Goal: Task Accomplishment & Management: Use online tool/utility

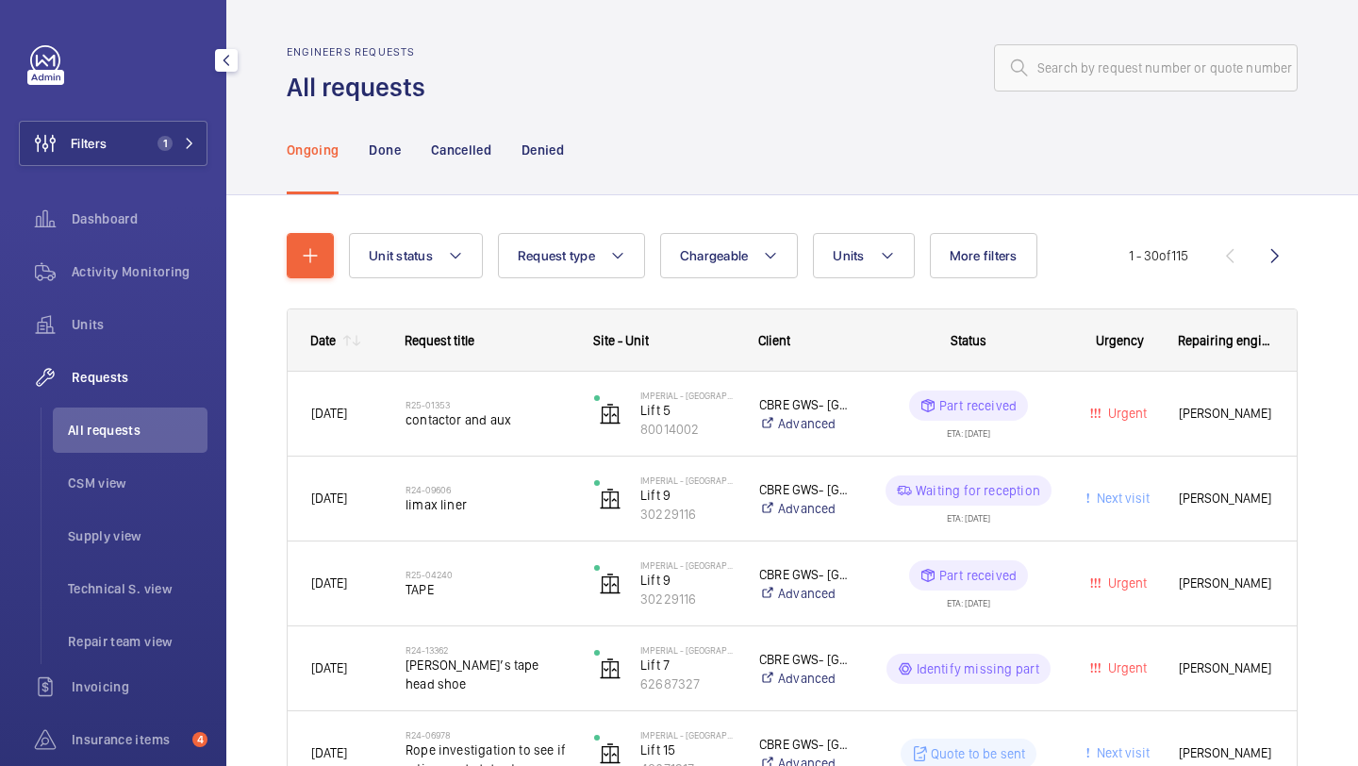
click at [189, 132] on button "Filters 1" at bounding box center [113, 143] width 189 height 45
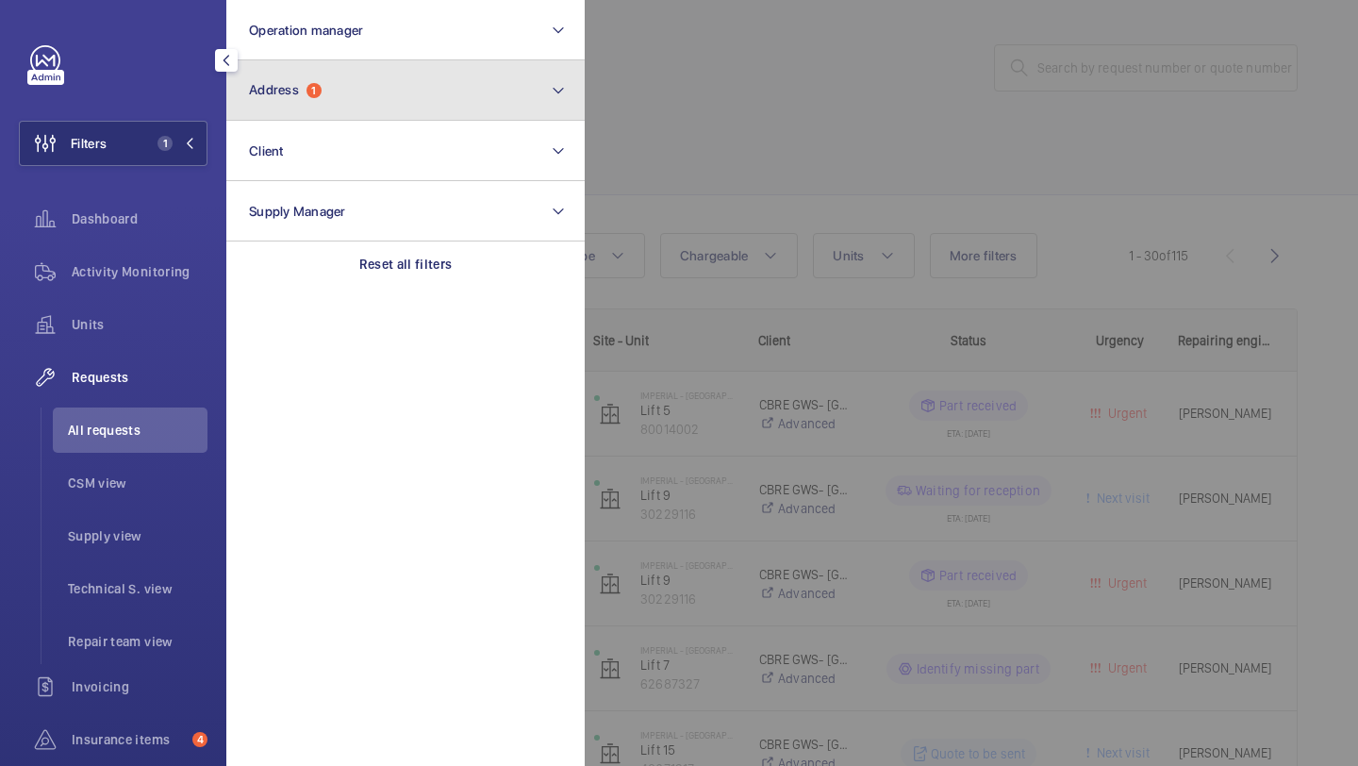
click at [329, 88] on button "Address 1" at bounding box center [405, 90] width 358 height 60
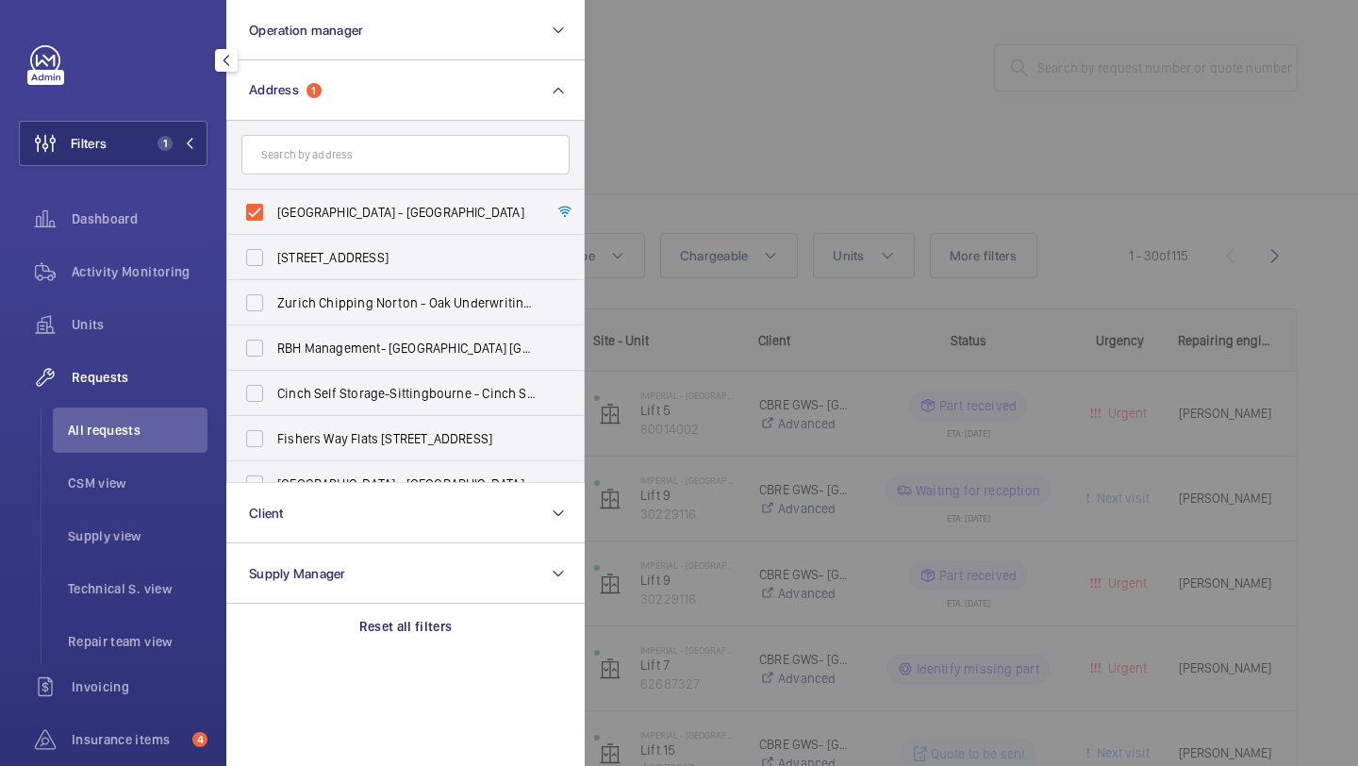
click at [815, 181] on div at bounding box center [1264, 383] width 1358 height 766
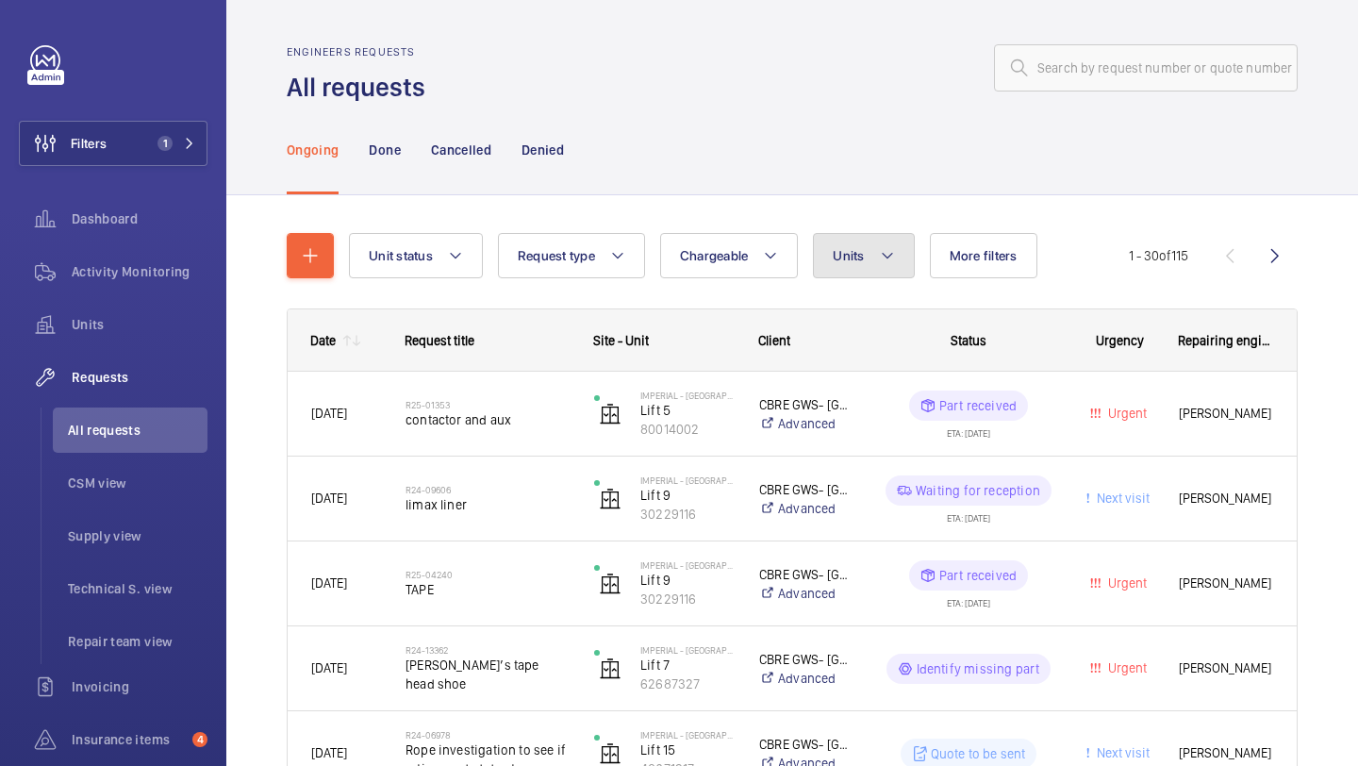
click at [847, 253] on span "Units" at bounding box center [847, 255] width 31 height 15
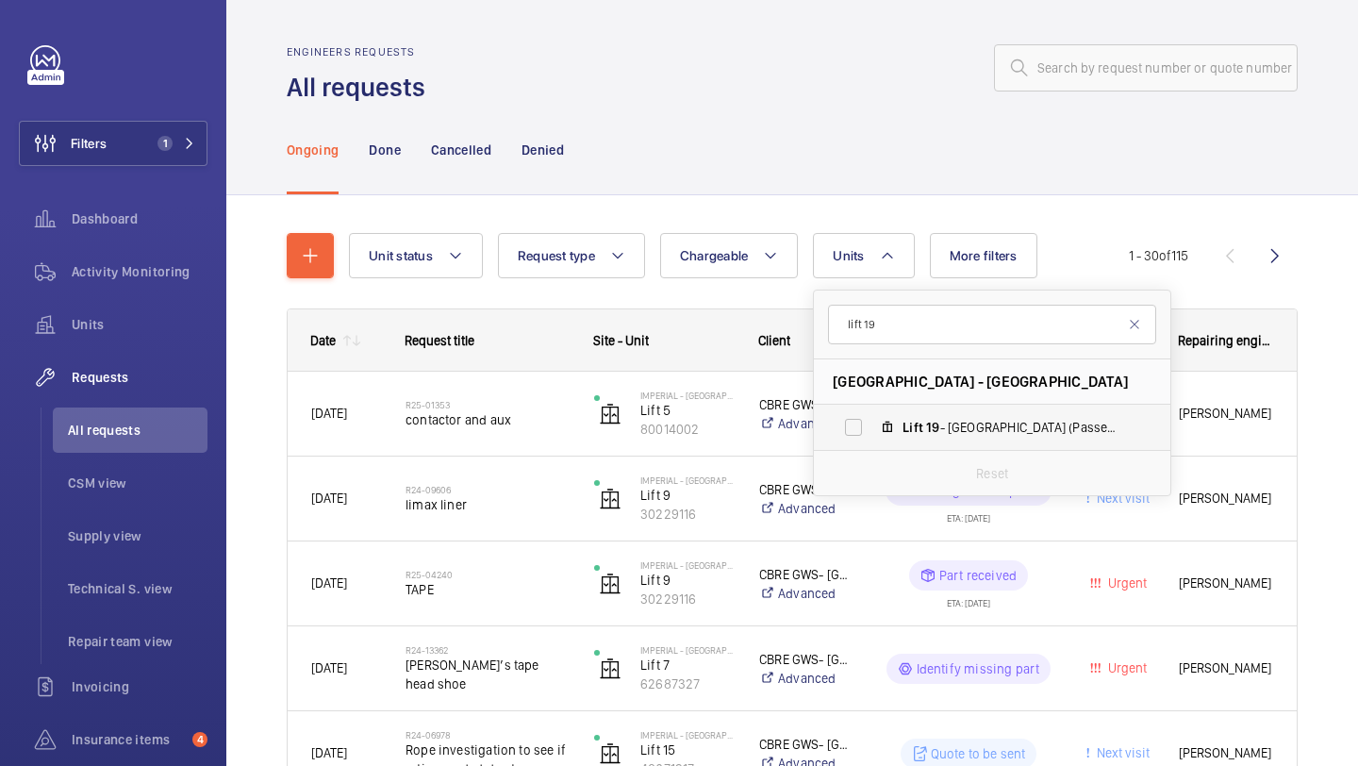
type input "lift 19"
click at [861, 416] on label "Lift 19 - [GEOGRAPHIC_DATA] Block (Passenger), 15046509" at bounding box center [977, 426] width 326 height 45
click at [861, 416] on input "Lift 19 - [GEOGRAPHIC_DATA] Block (Passenger), 15046509" at bounding box center [853, 427] width 38 height 38
checkbox input "true"
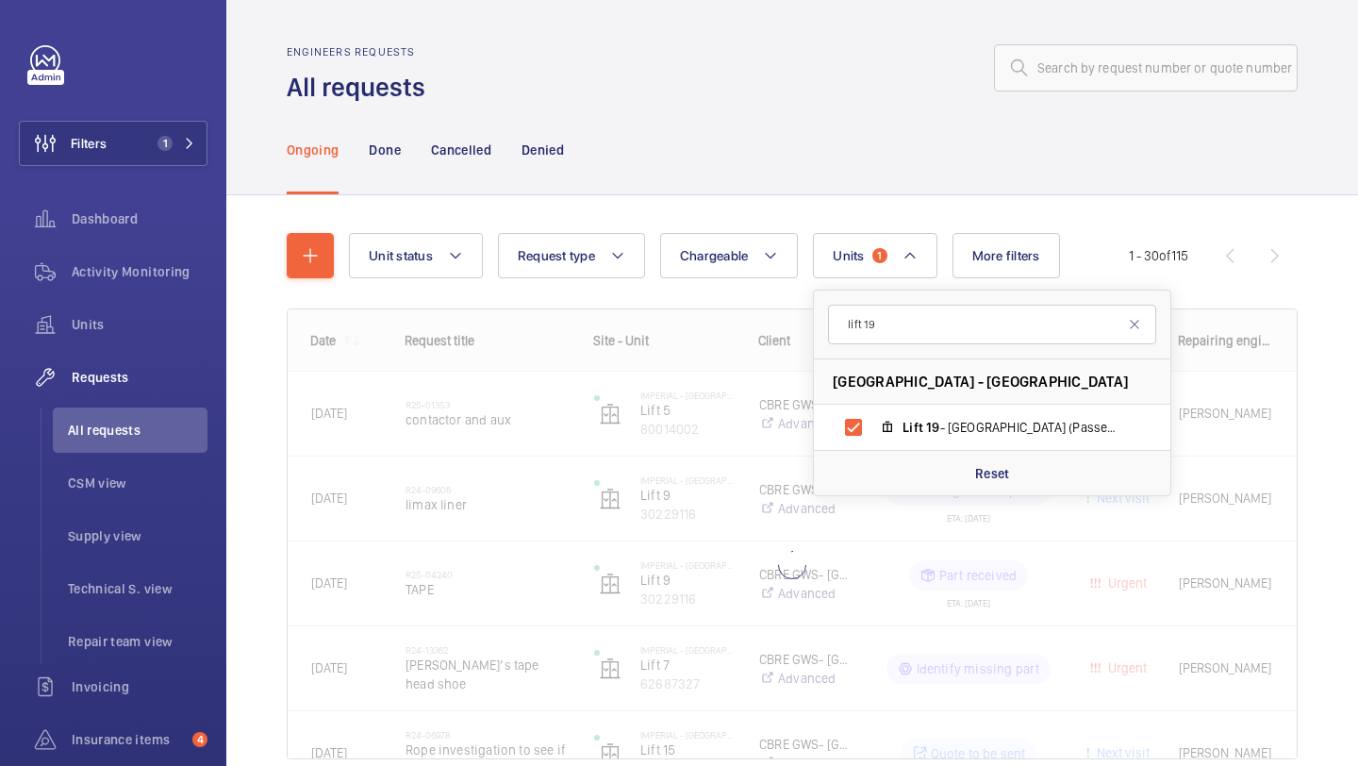
click at [1357, 329] on div "Unit status Request type Chargeable Units 1 lift 19 [GEOGRAPHIC_DATA] - [GEOGRA…" at bounding box center [791, 522] width 1131 height 654
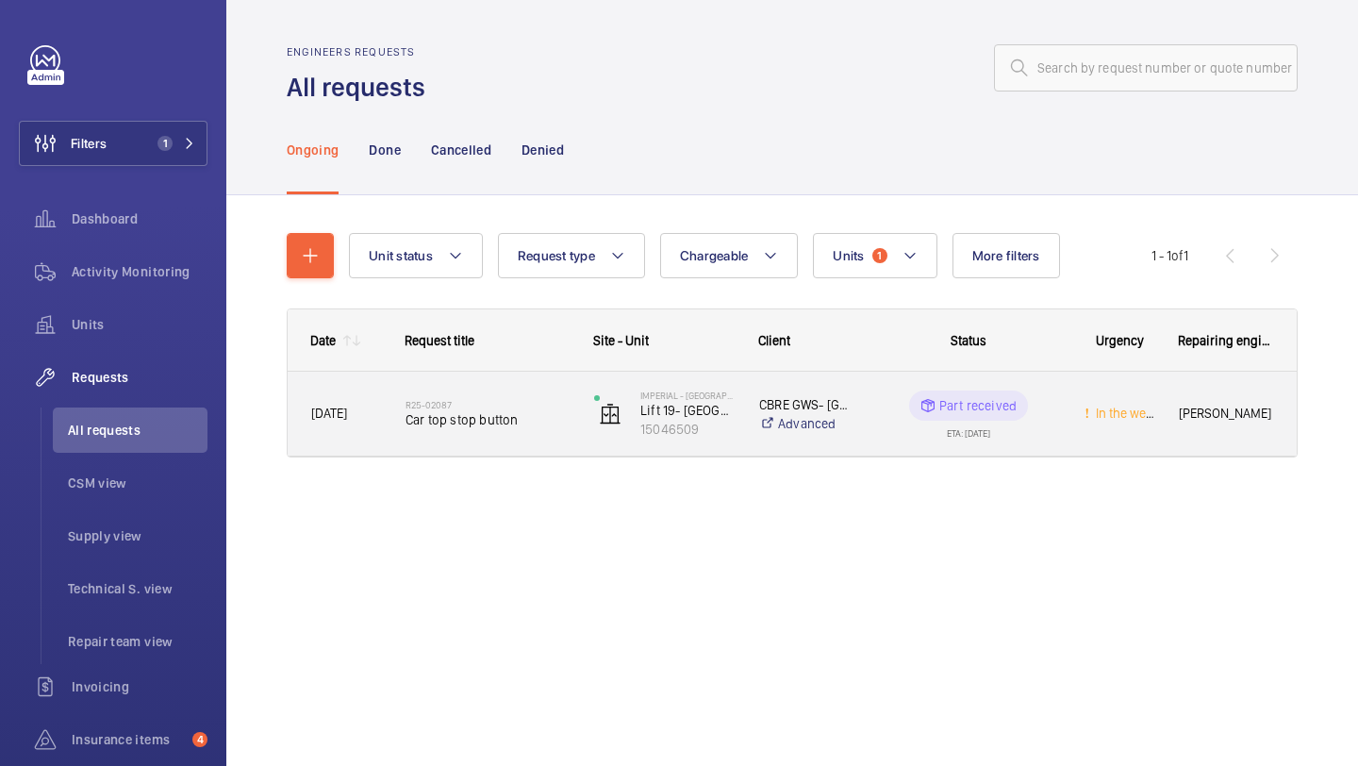
click at [501, 404] on h2 "R25-02087" at bounding box center [487, 404] width 164 height 11
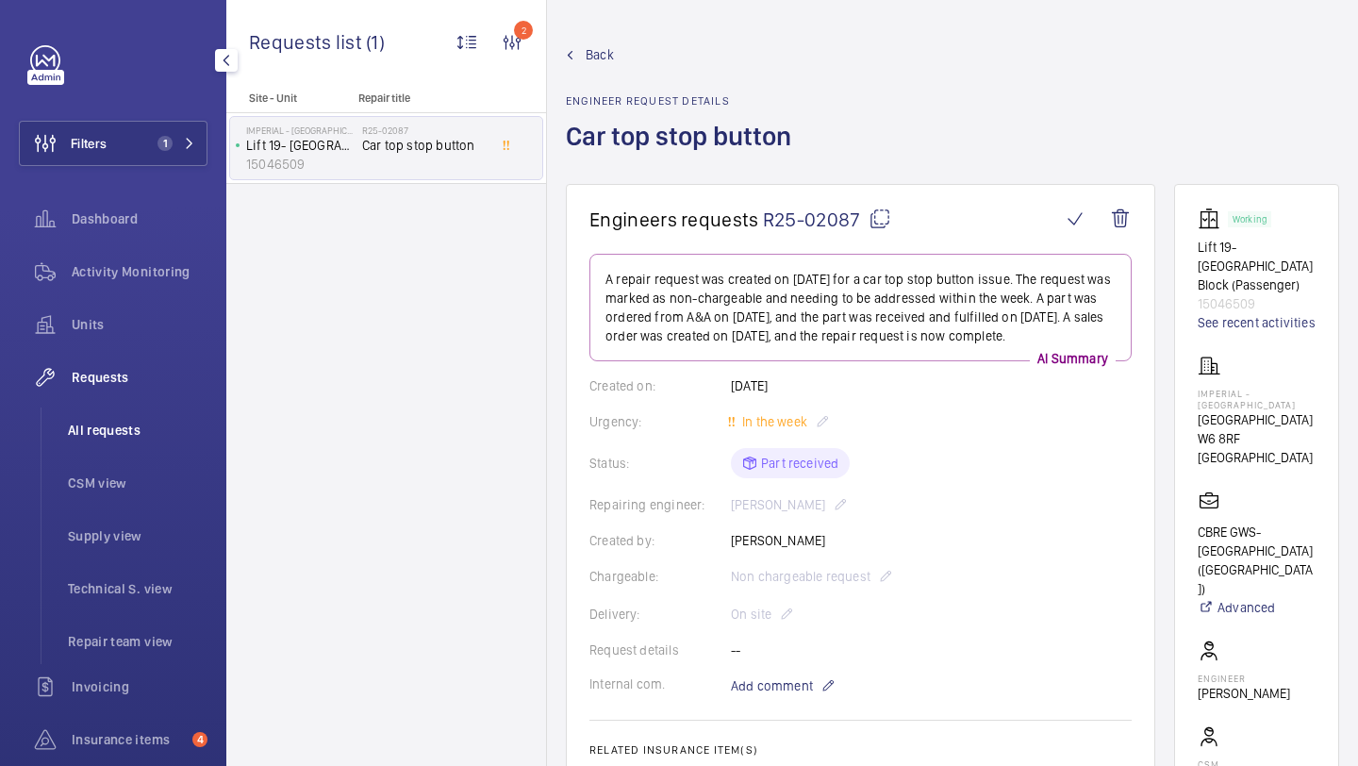
click at [183, 439] on li "All requests" at bounding box center [130, 429] width 155 height 45
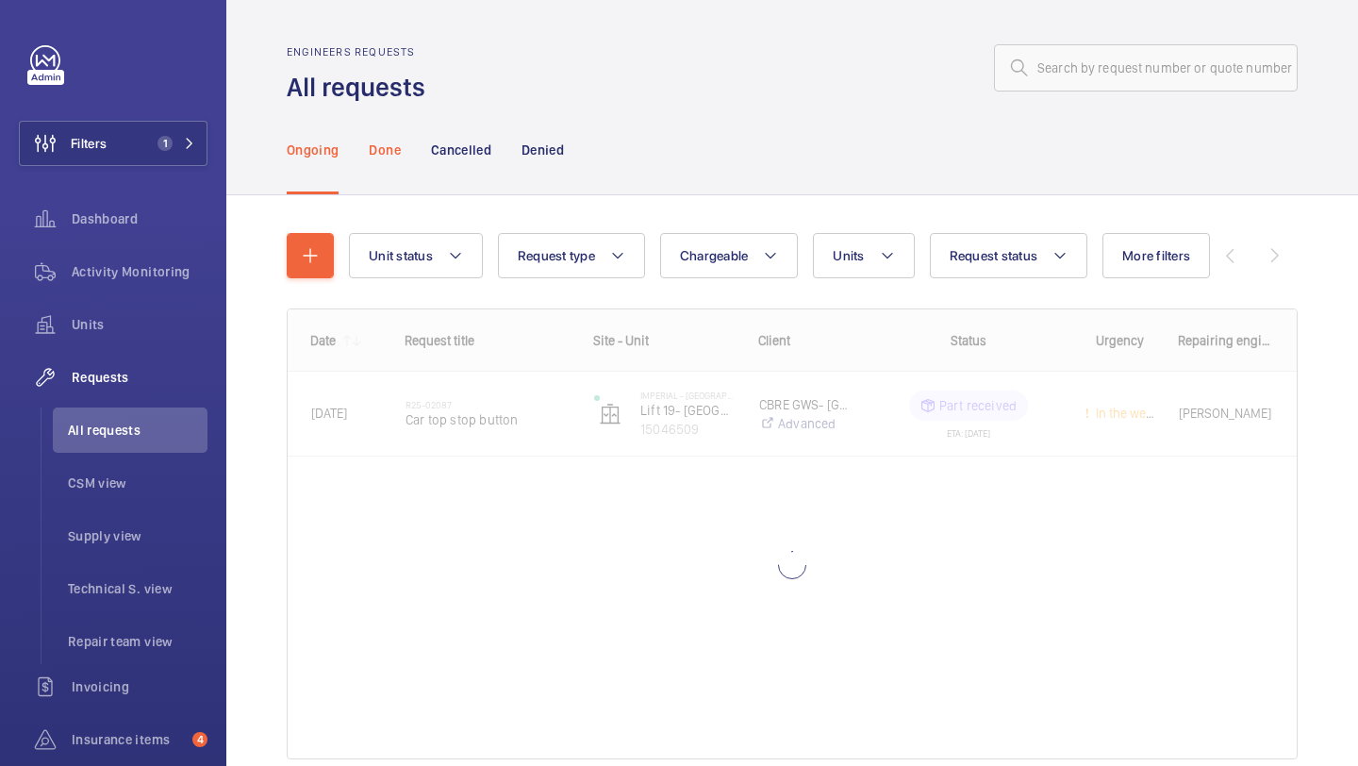
click at [382, 173] on div "Done" at bounding box center [384, 150] width 31 height 90
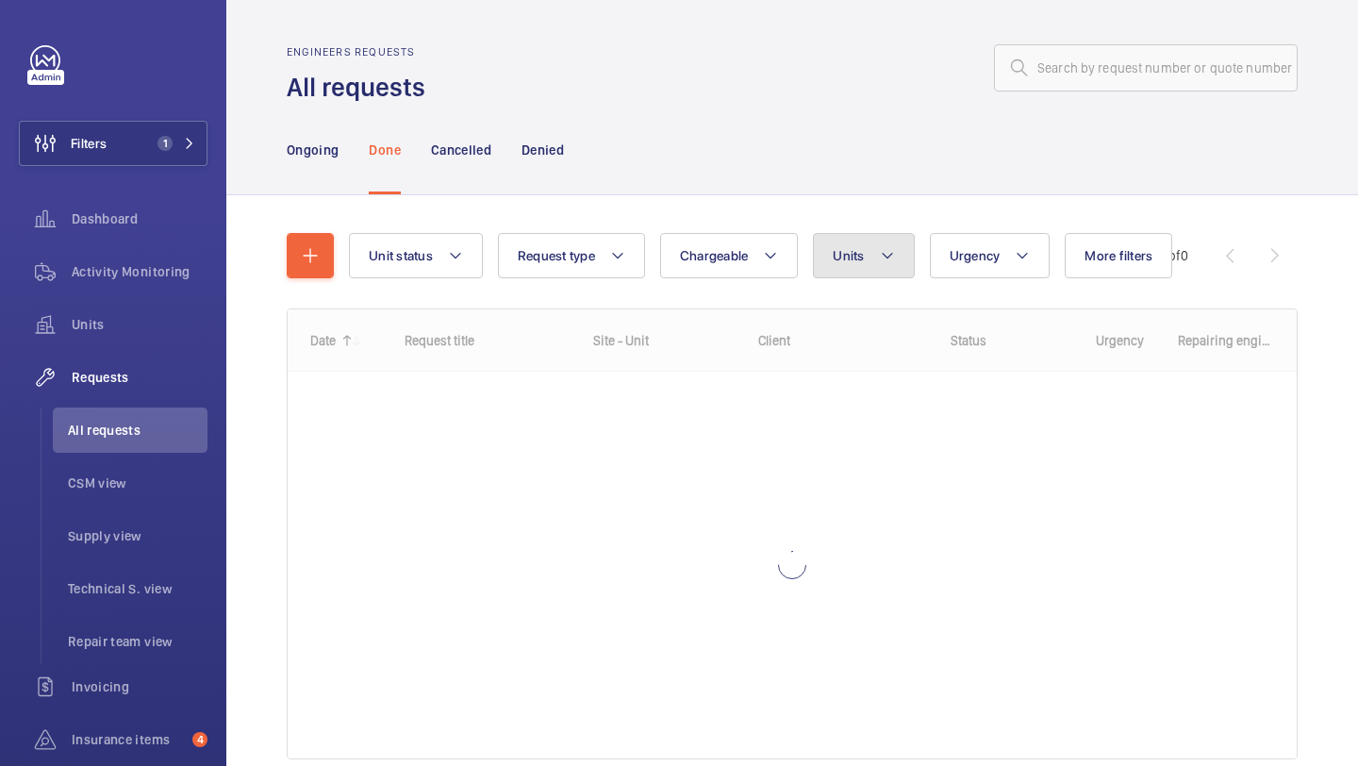
click at [840, 246] on button "Units" at bounding box center [863, 255] width 101 height 45
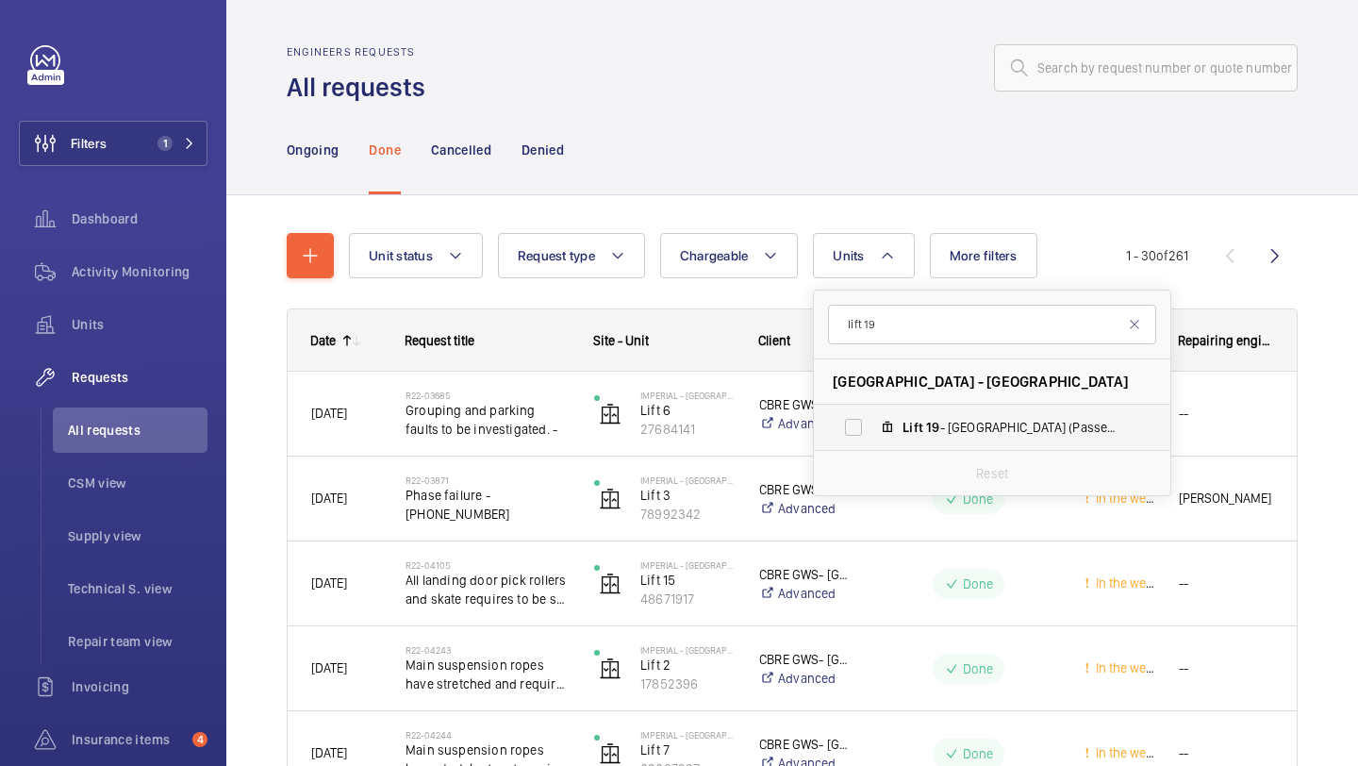
type input "lift 19"
click at [867, 427] on label "Lift 19 - [GEOGRAPHIC_DATA] Block (Passenger), 15046509" at bounding box center [977, 426] width 326 height 45
click at [867, 427] on input "Lift 19 - [GEOGRAPHIC_DATA] Block (Passenger), 15046509" at bounding box center [853, 427] width 38 height 38
checkbox input "true"
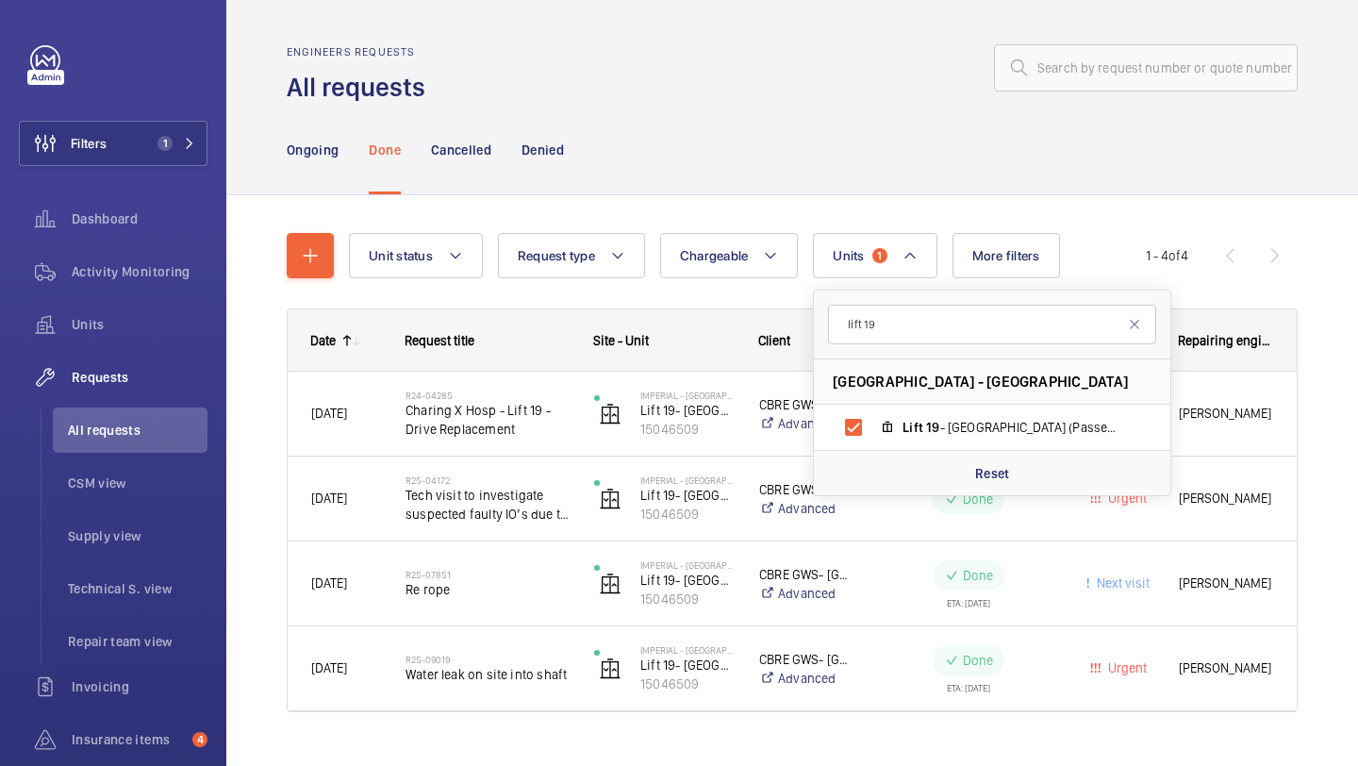
click at [1302, 375] on div "Unit status Request type Chargeable Units 1 lift 19 [GEOGRAPHIC_DATA] - [GEOGRA…" at bounding box center [791, 498] width 1131 height 607
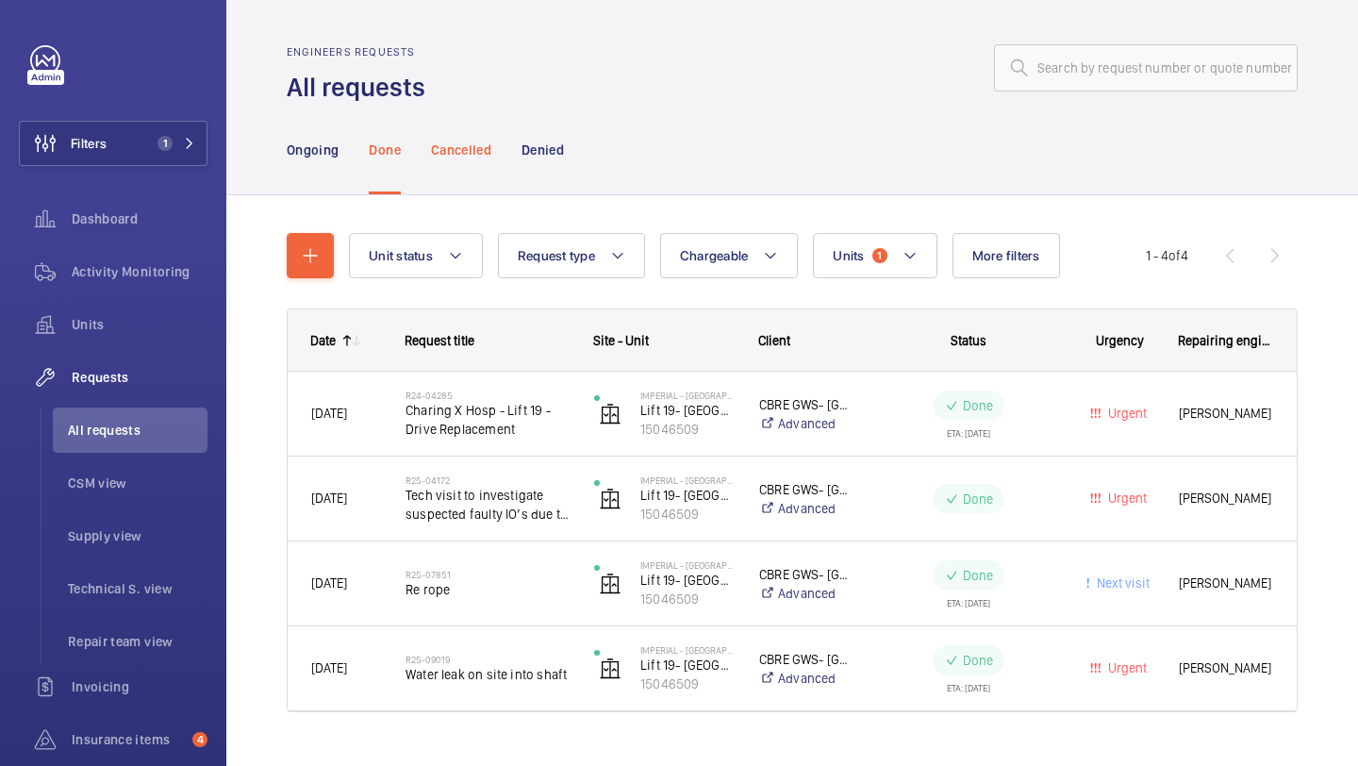
click at [435, 154] on p "Cancelled" at bounding box center [461, 149] width 60 height 19
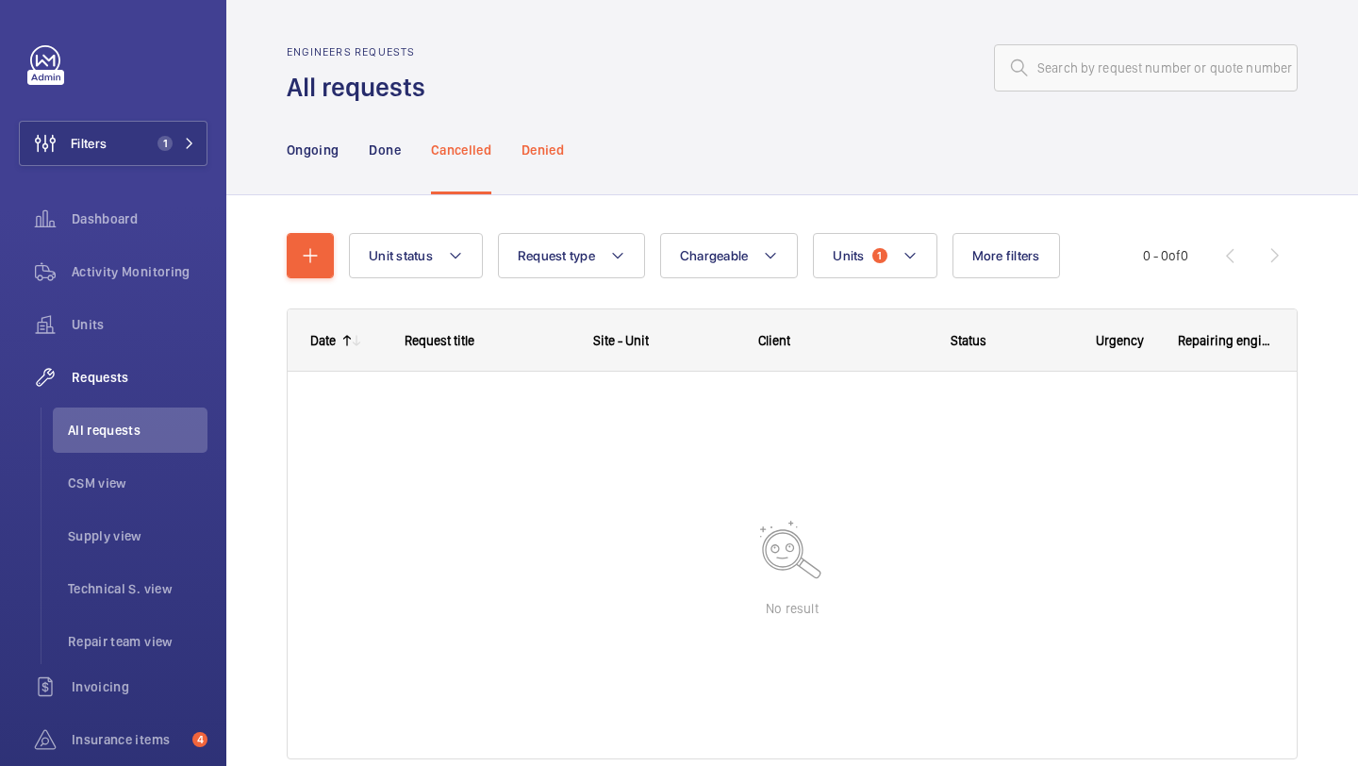
click at [544, 162] on div "Denied" at bounding box center [542, 150] width 42 height 90
click at [317, 164] on div "Ongoing" at bounding box center [313, 150] width 52 height 90
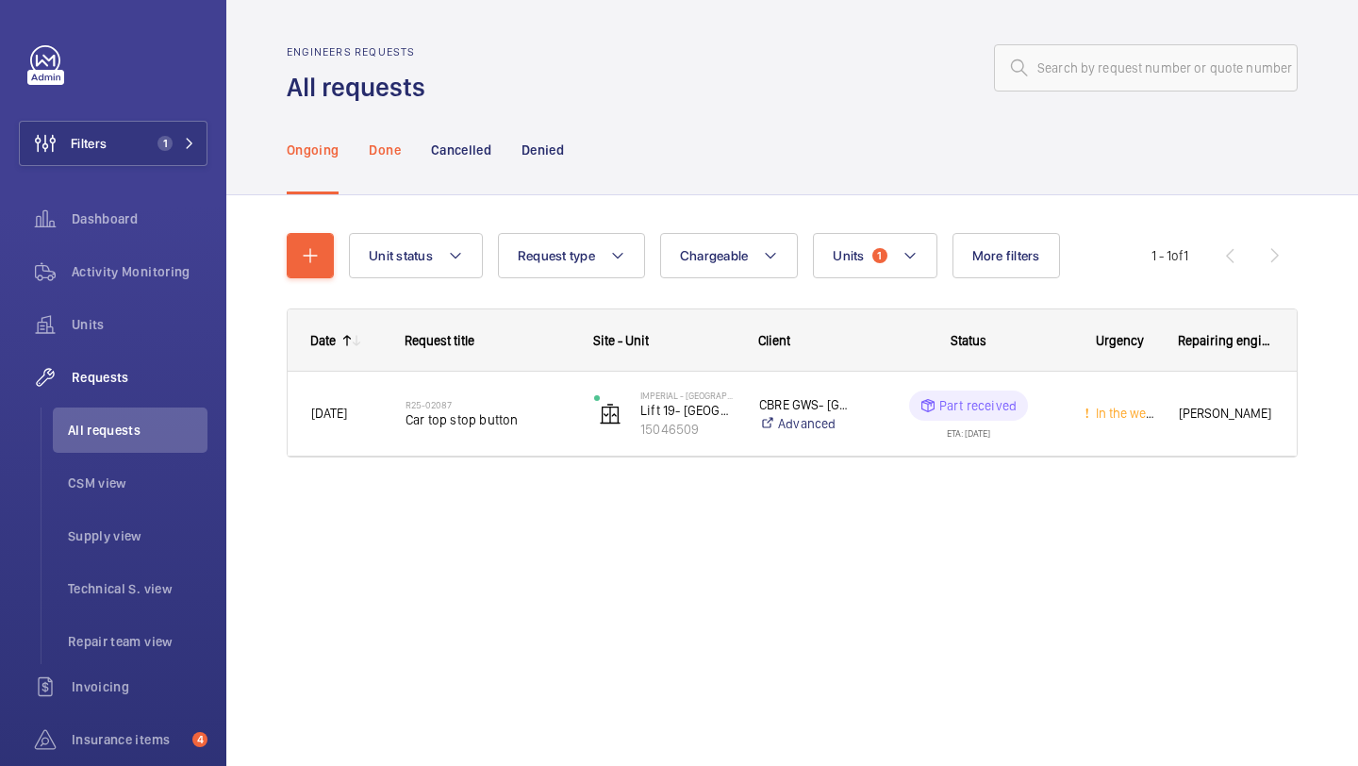
click at [399, 161] on div "Done" at bounding box center [384, 150] width 31 height 90
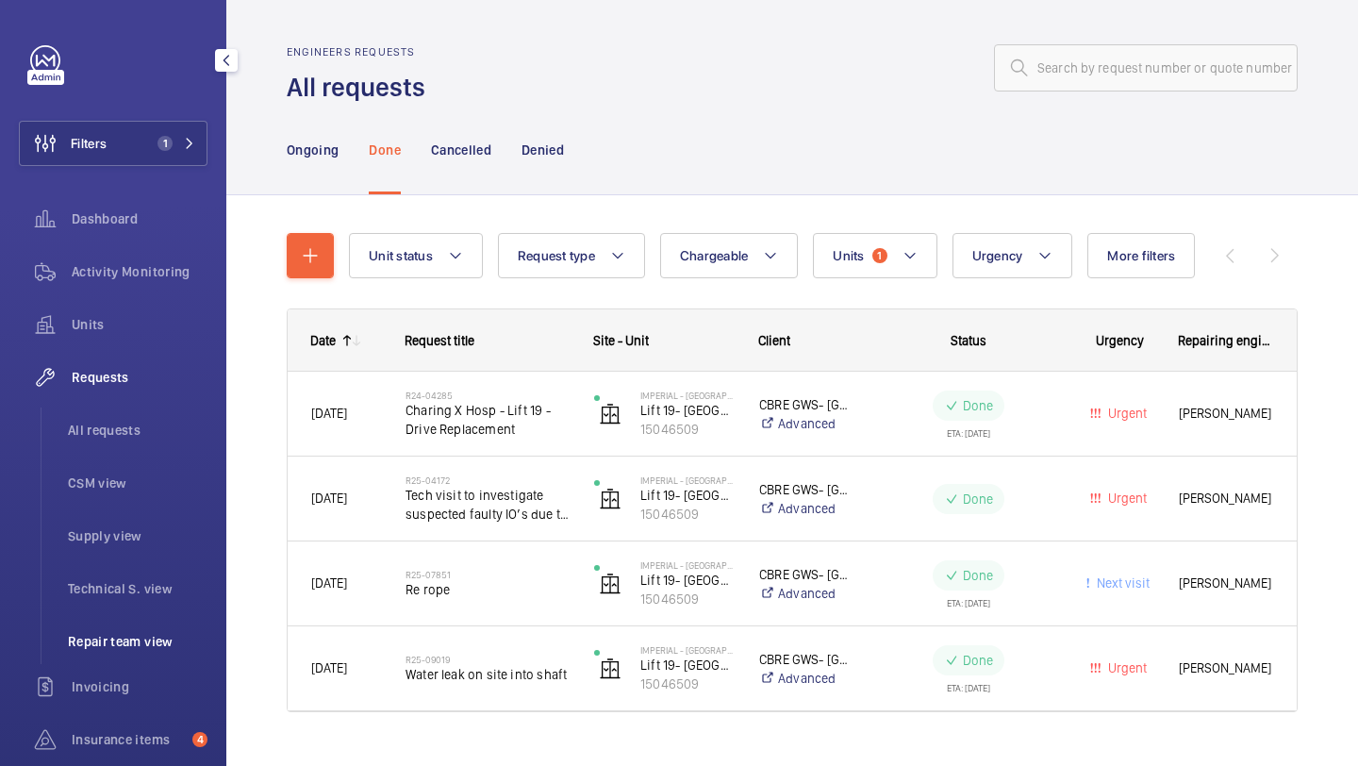
click at [129, 625] on li "Repair team view" at bounding box center [130, 640] width 155 height 45
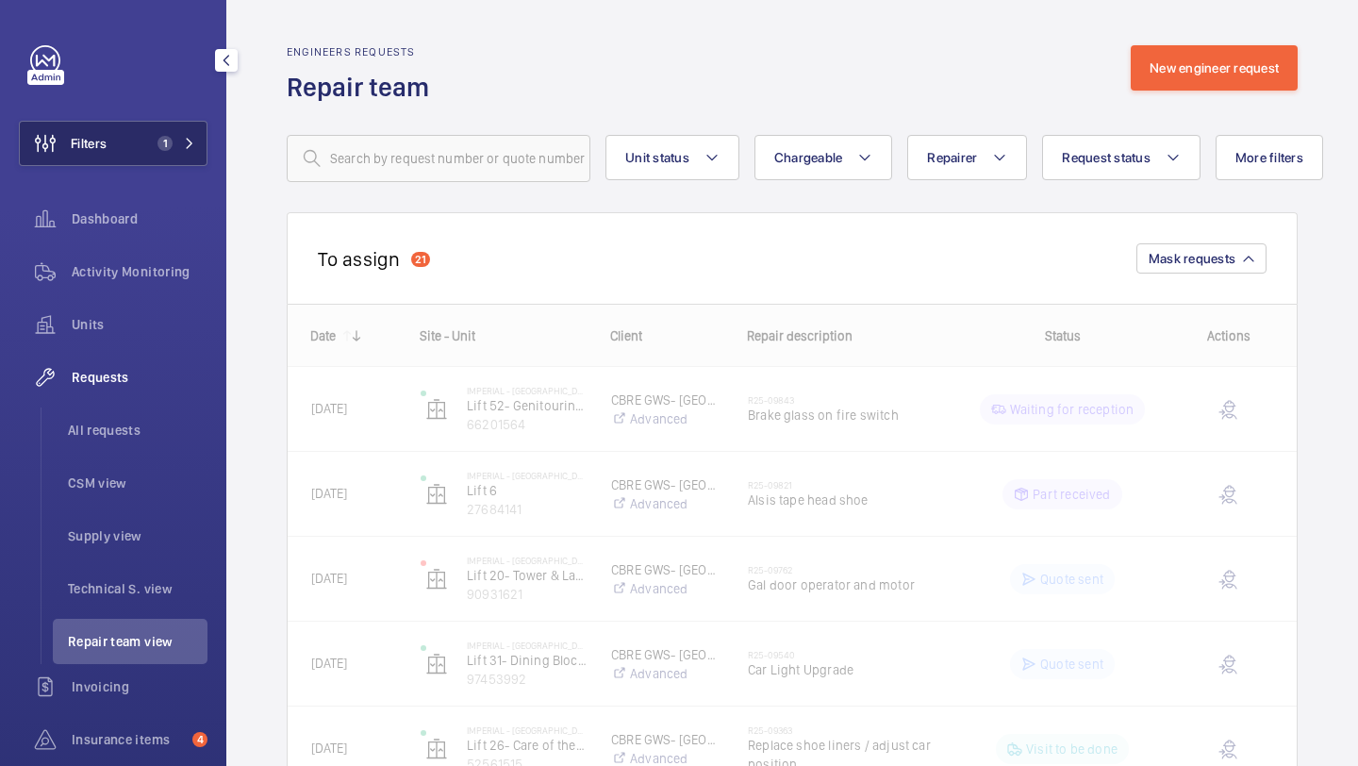
click at [170, 136] on span "1" at bounding box center [161, 143] width 23 height 15
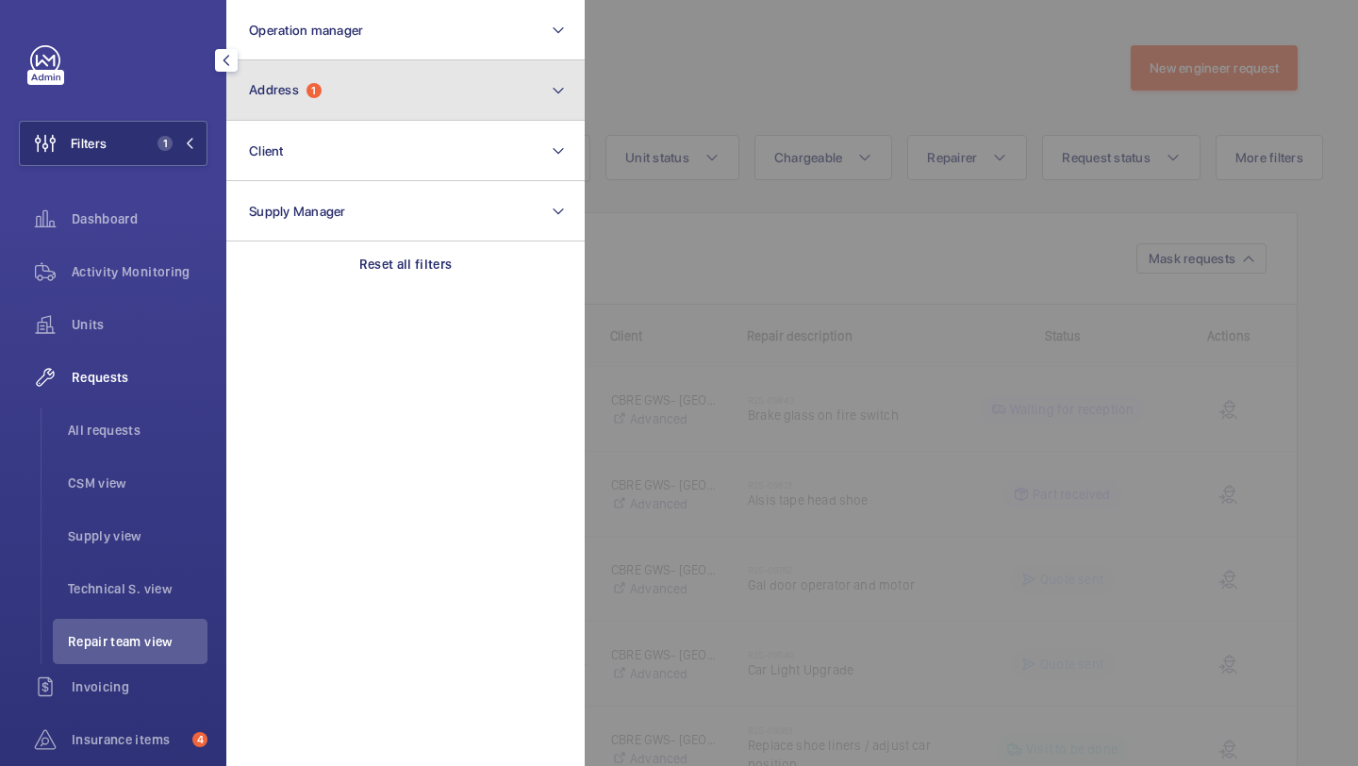
click at [305, 110] on button "Address 1" at bounding box center [405, 90] width 358 height 60
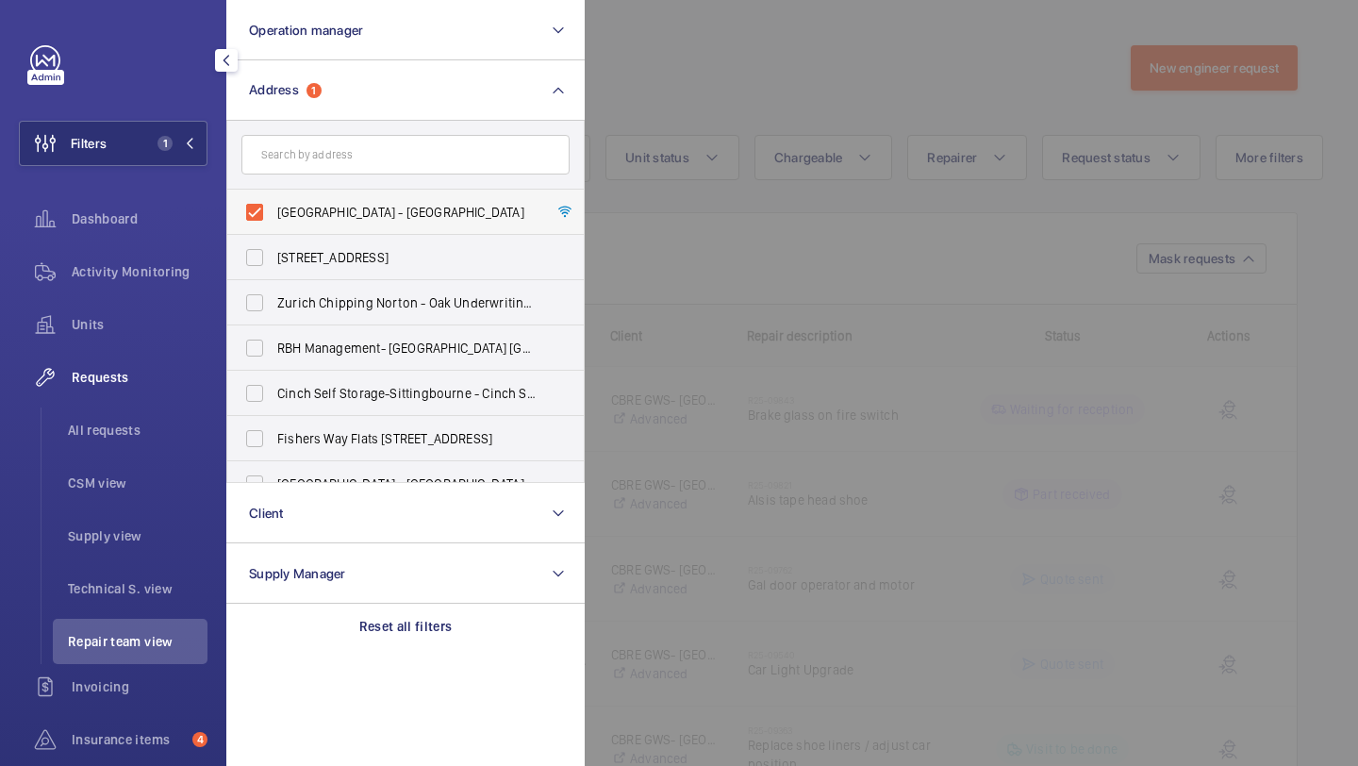
click at [312, 208] on span "[GEOGRAPHIC_DATA] - [GEOGRAPHIC_DATA]" at bounding box center [406, 212] width 259 height 19
click at [273, 208] on input "[GEOGRAPHIC_DATA] - [GEOGRAPHIC_DATA]" at bounding box center [255, 212] width 38 height 38
checkbox input "false"
click at [607, 120] on div at bounding box center [1264, 383] width 1358 height 766
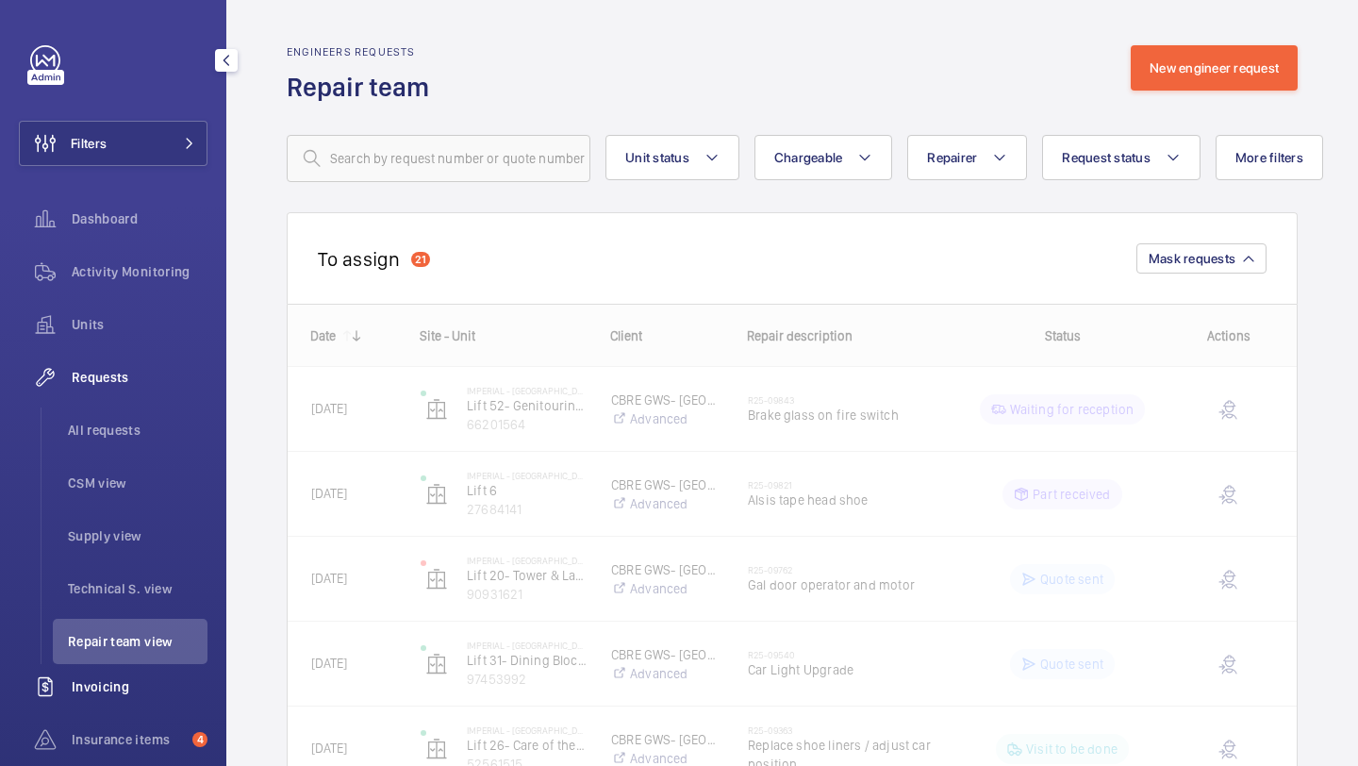
click at [142, 668] on div "Invoicing" at bounding box center [113, 686] width 189 height 45
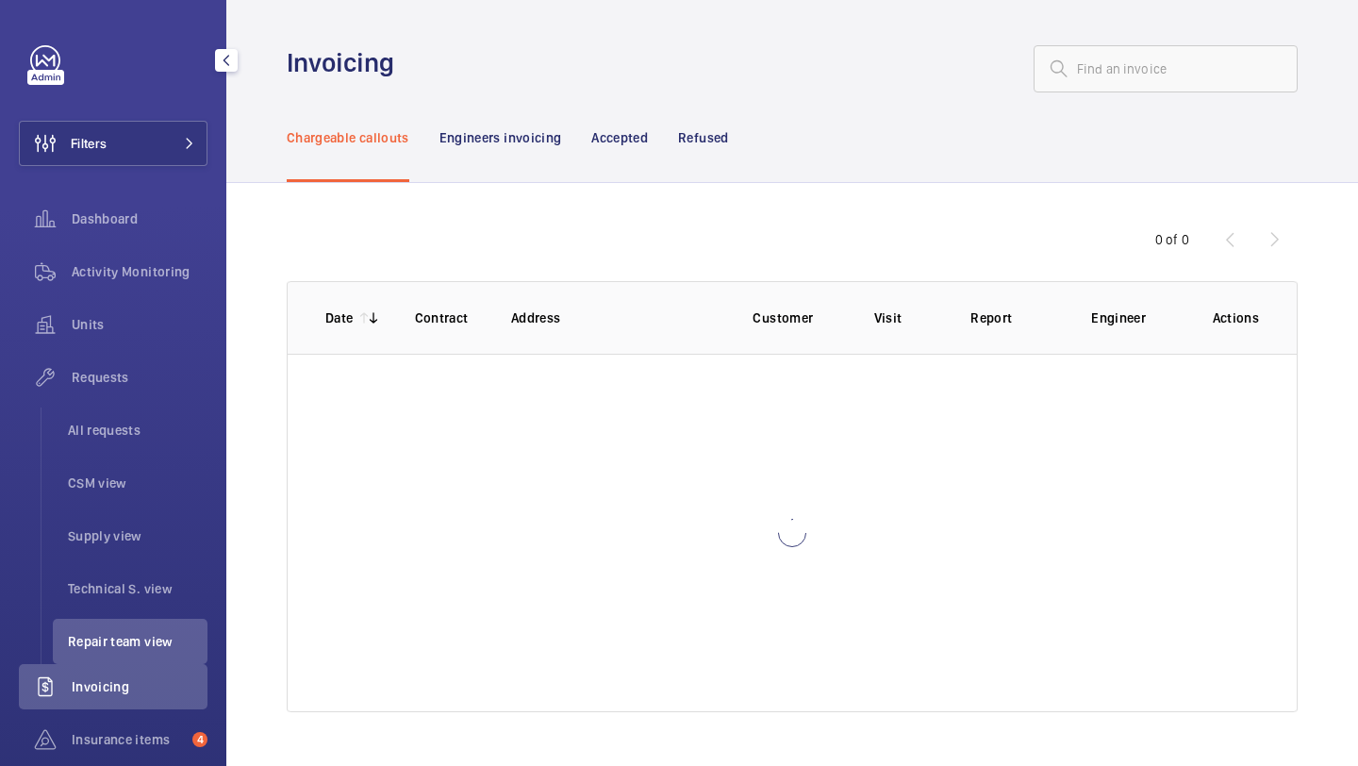
click at [142, 631] on nav "Dashboard Activity Monitoring Units Requests All requests CSM view Supply view …" at bounding box center [113, 562] width 189 height 732
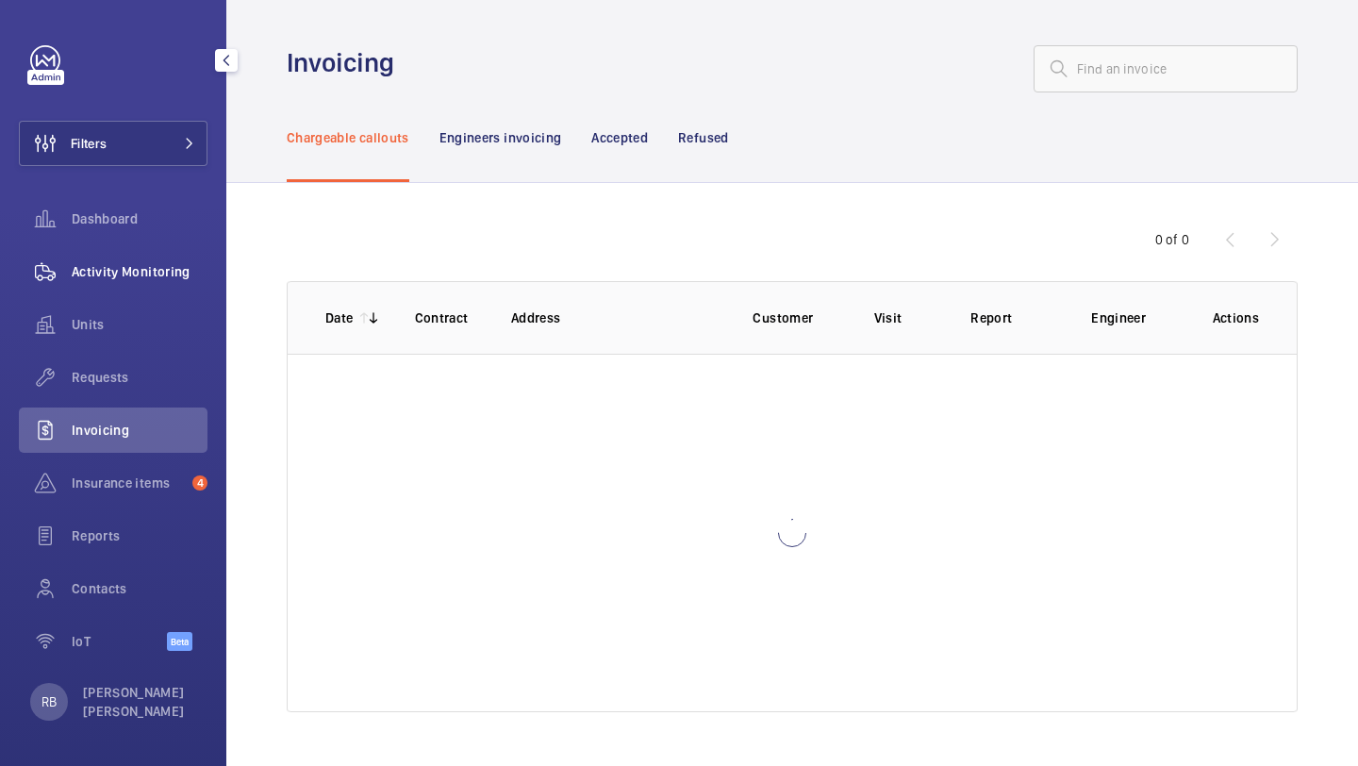
click at [152, 272] on span "Activity Monitoring" at bounding box center [140, 271] width 136 height 19
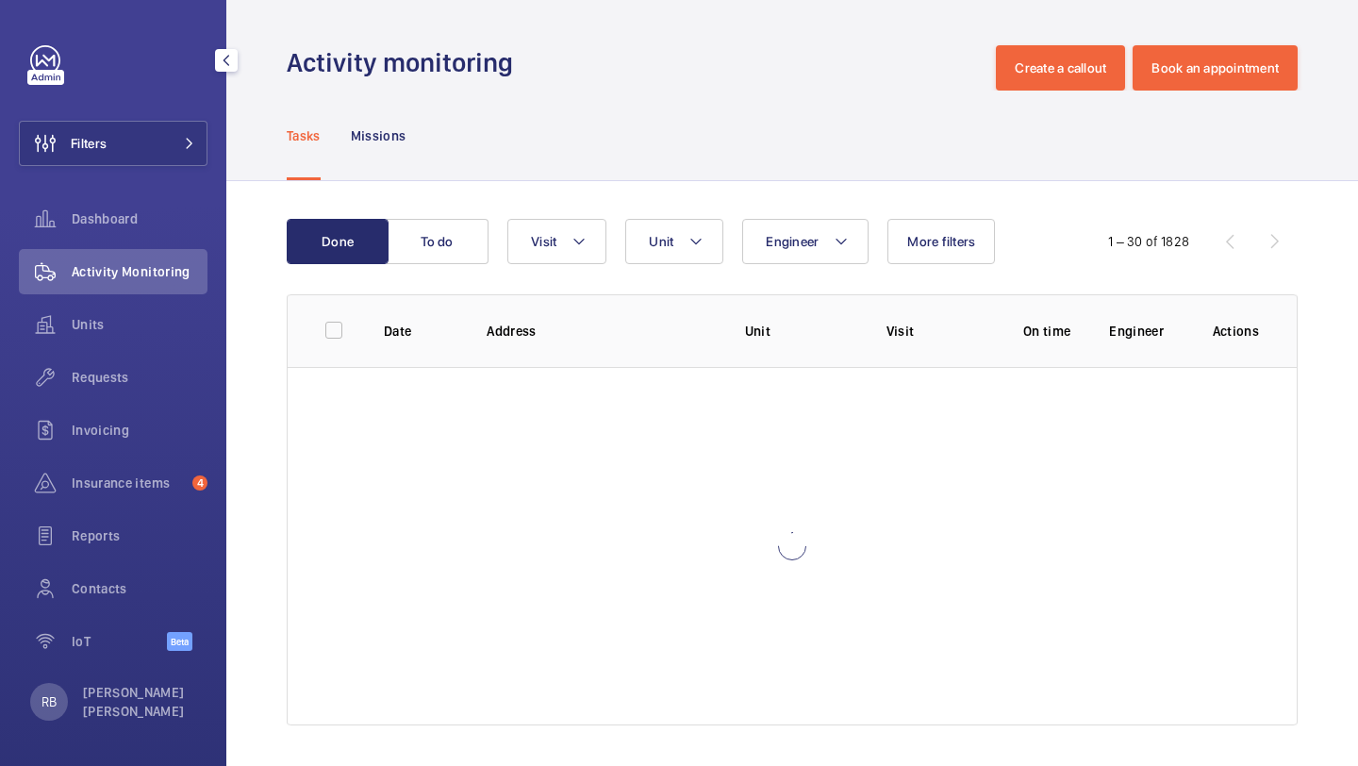
click at [158, 118] on div "Filters Dashboard Activity Monitoring Units Requests Invoicing Insurance items …" at bounding box center [113, 358] width 189 height 626
click at [158, 131] on button "Filters" at bounding box center [113, 143] width 189 height 45
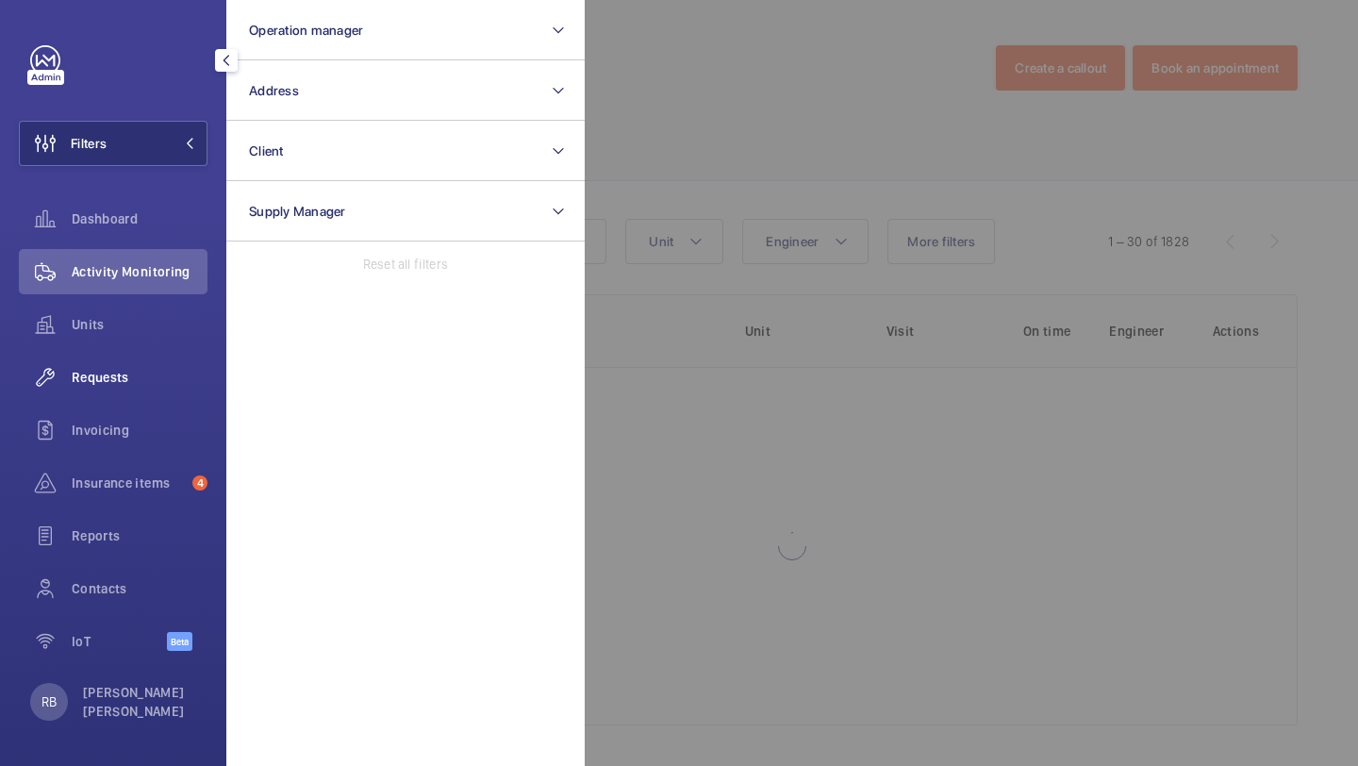
click at [138, 382] on span "Requests" at bounding box center [140, 377] width 136 height 19
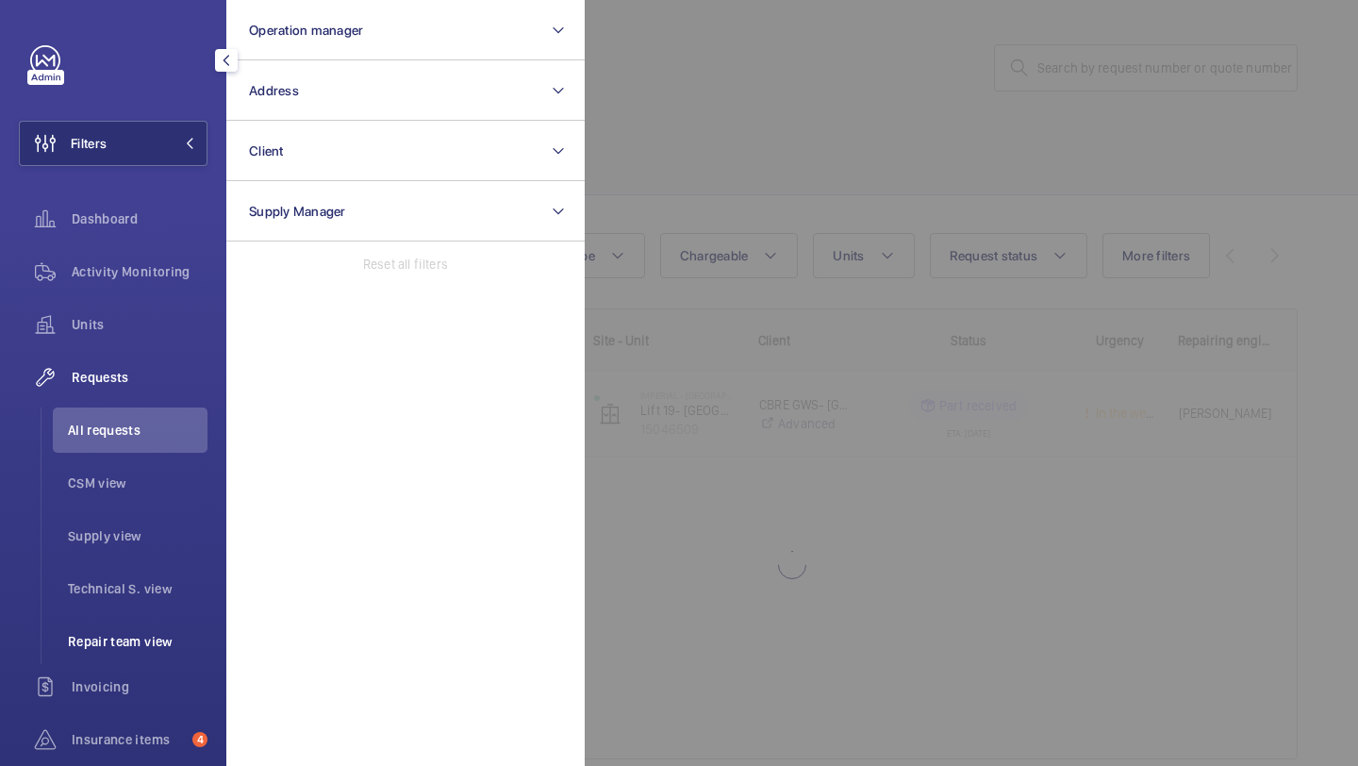
click at [151, 640] on span "Repair team view" at bounding box center [138, 641] width 140 height 19
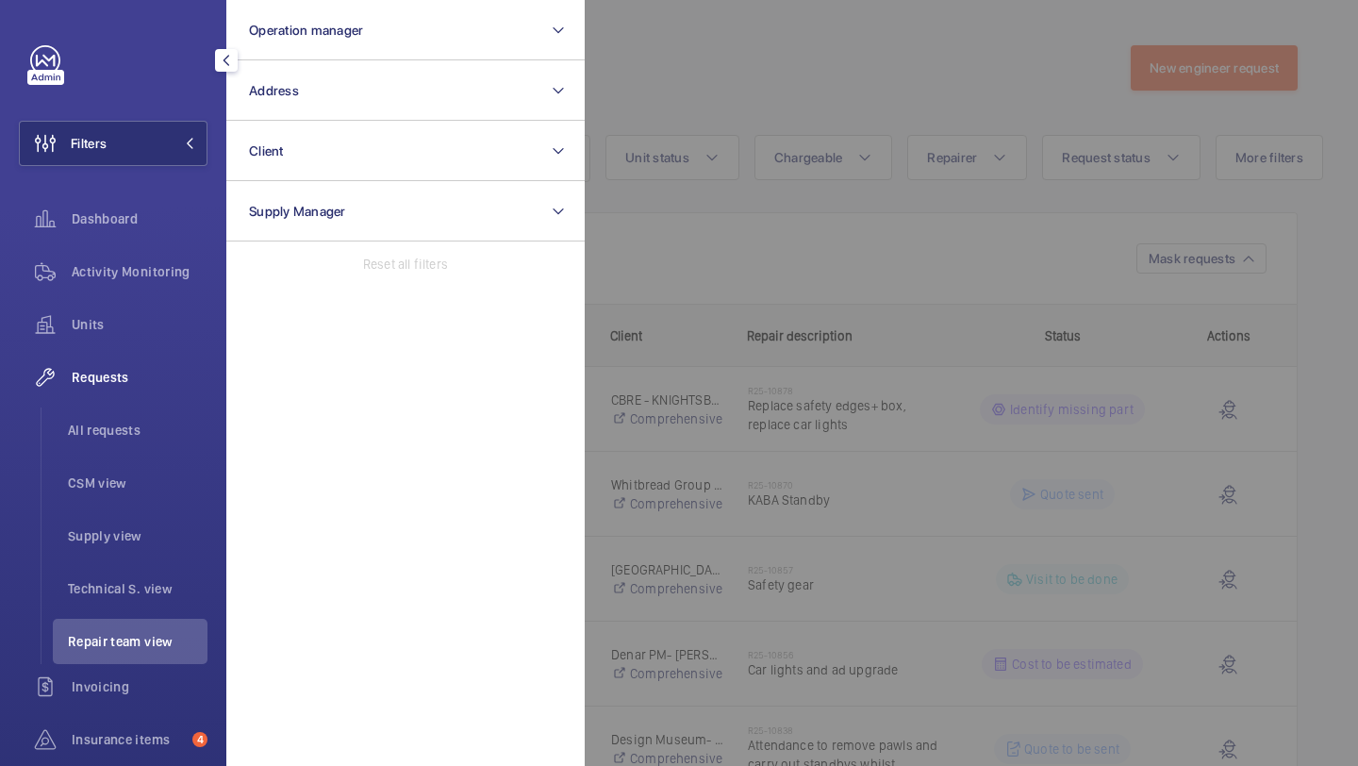
click at [755, 107] on div at bounding box center [1264, 383] width 1358 height 766
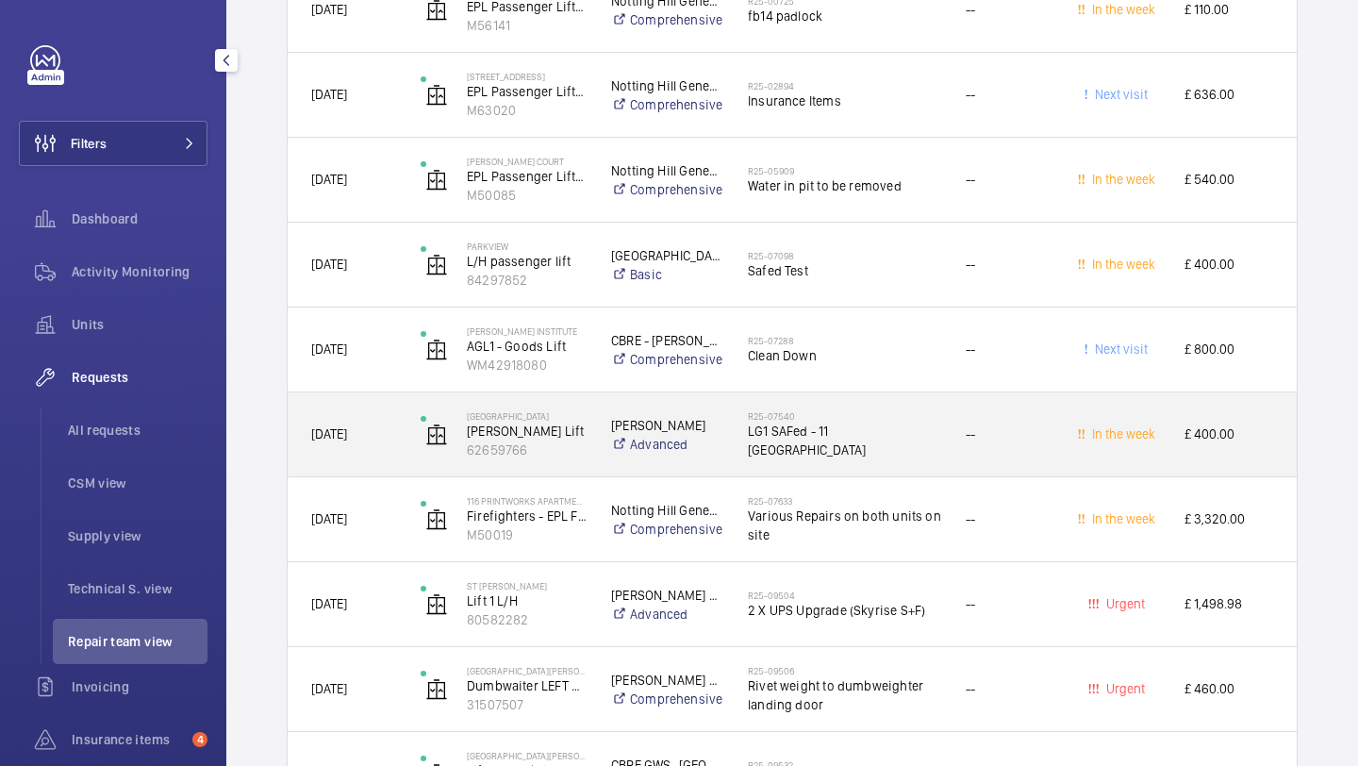
scroll to position [5362, 0]
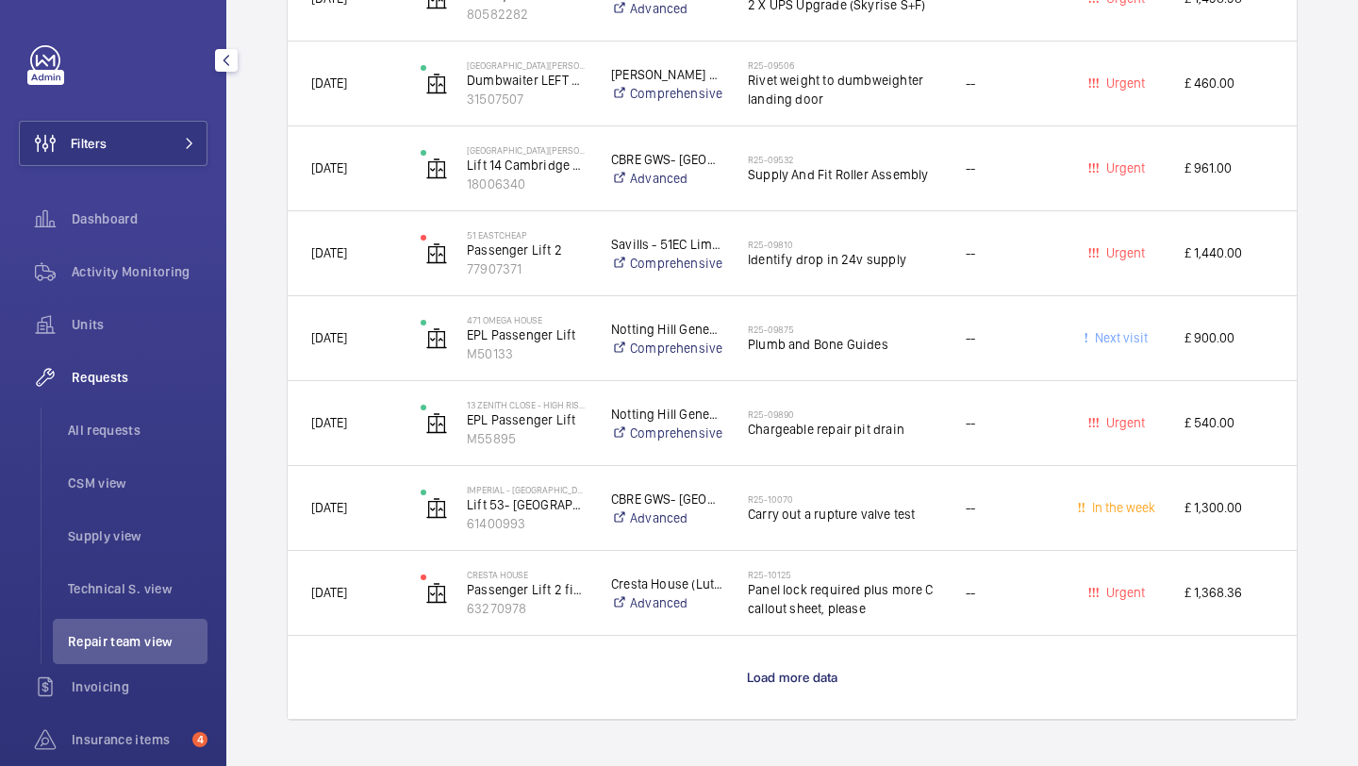
click at [799, 662] on wm-front-load-more-cell "Load more data" at bounding box center [792, 676] width 1009 height 83
click at [799, 663] on wm-front-load-more-cell "Load more data" at bounding box center [792, 676] width 1009 height 83
click at [799, 674] on span "Load more data" at bounding box center [792, 676] width 91 height 15
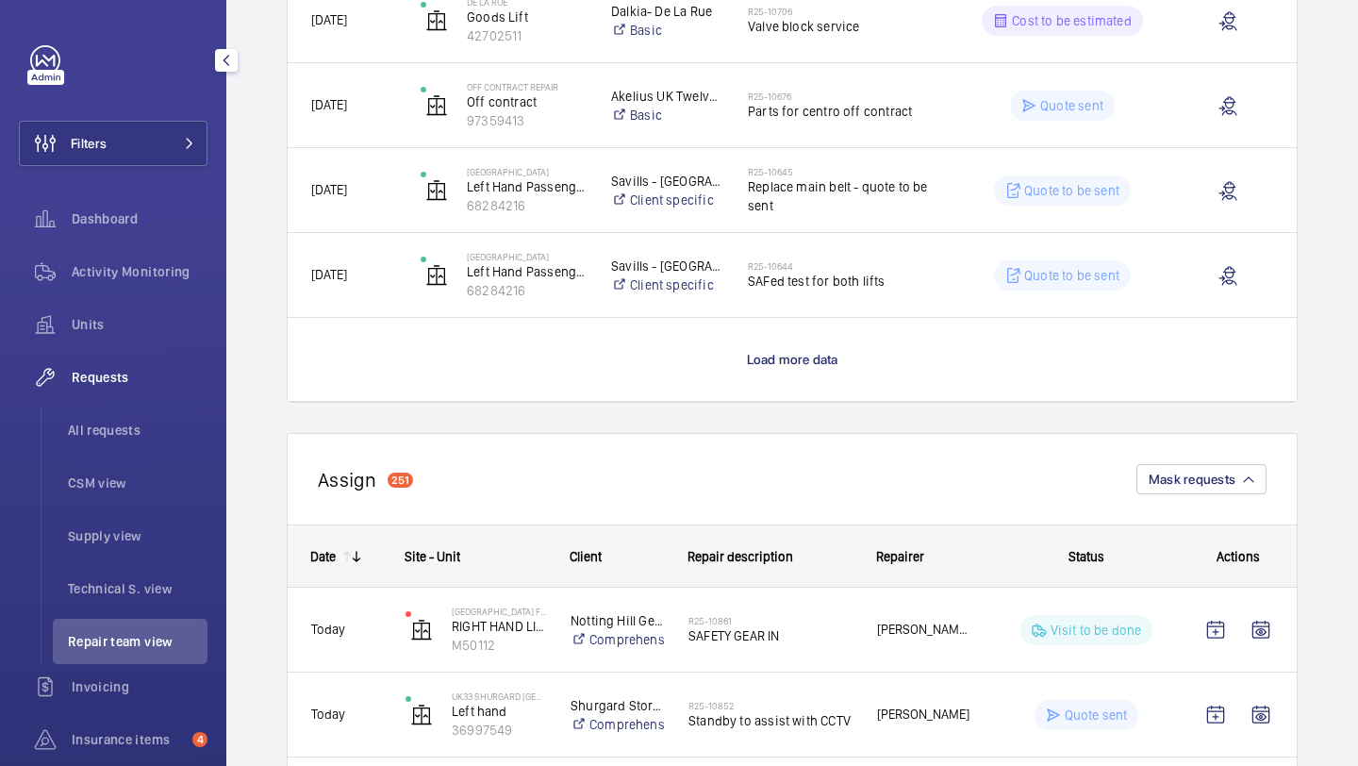
scroll to position [1961, 0]
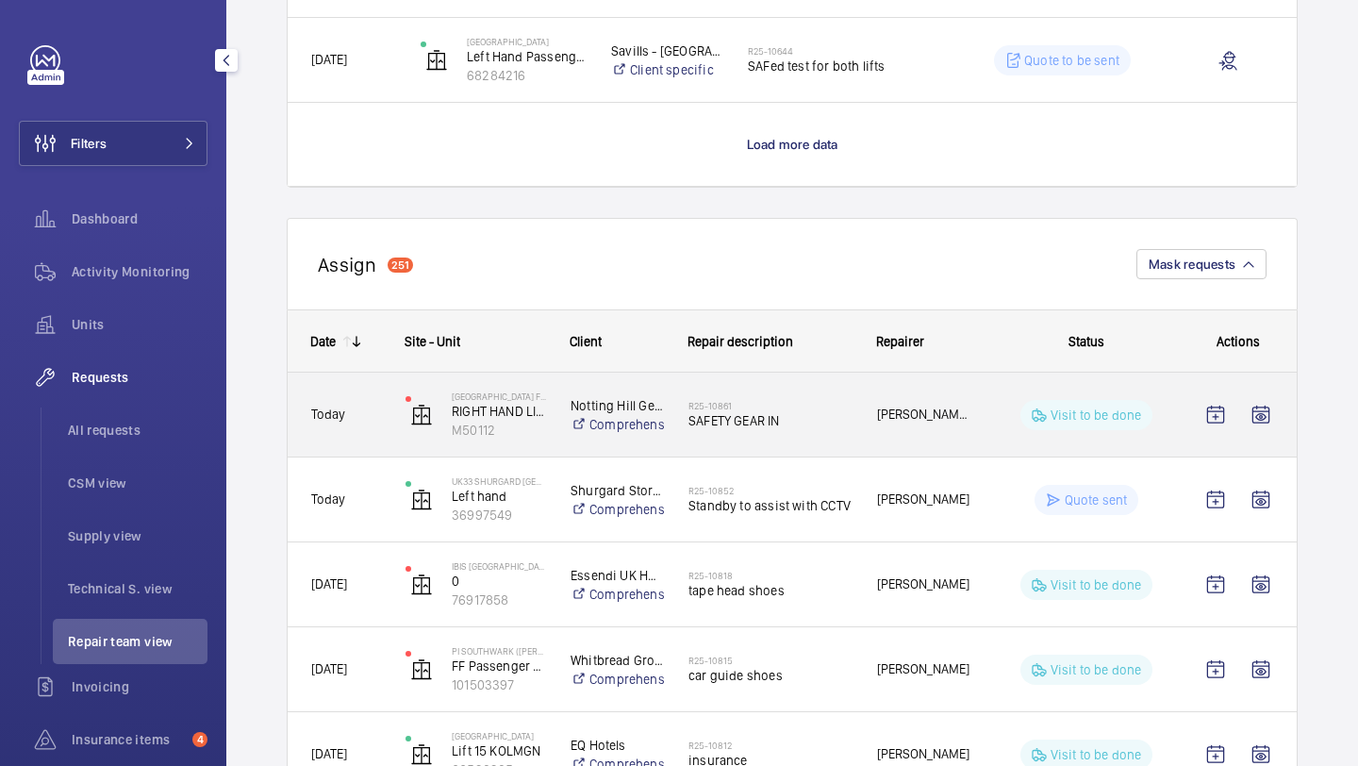
click at [781, 398] on div "R25-10861 SAFETY GEAR IN" at bounding box center [770, 414] width 164 height 55
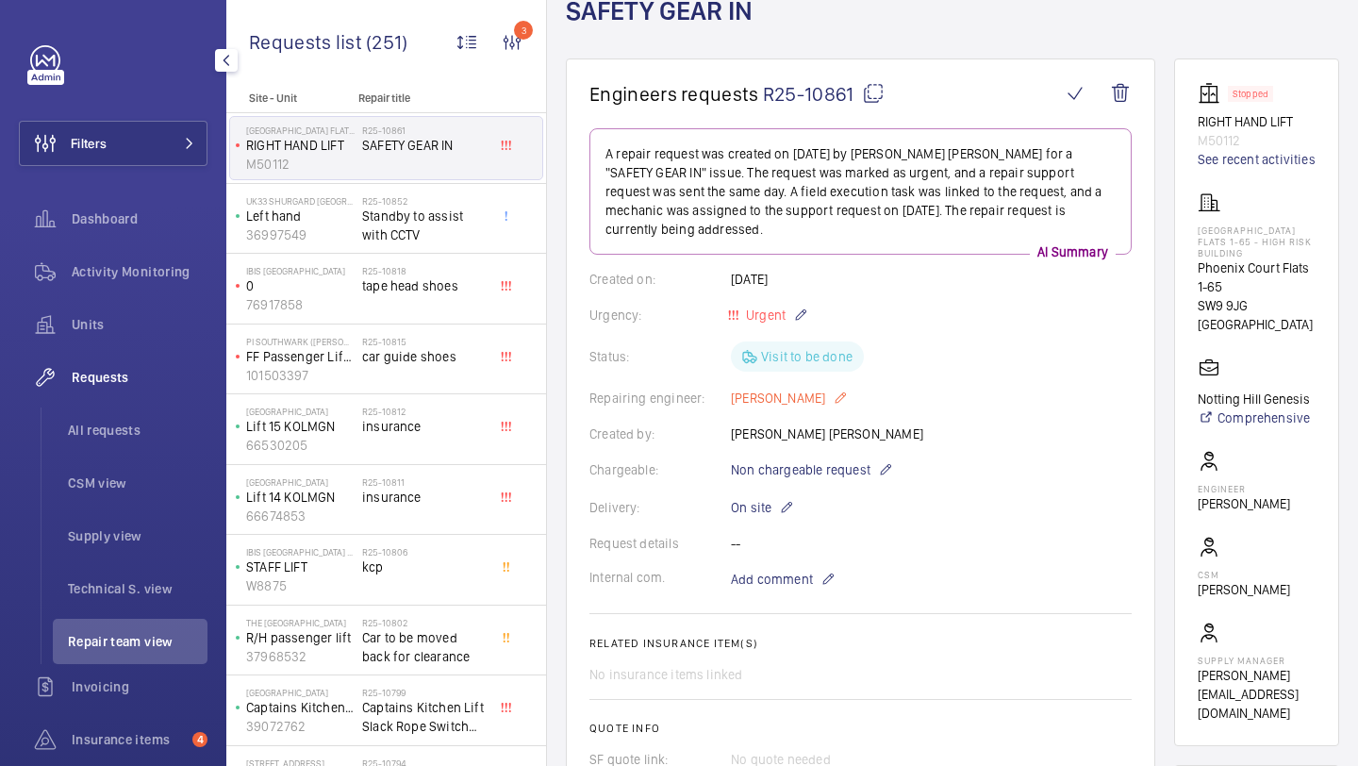
scroll to position [122, 0]
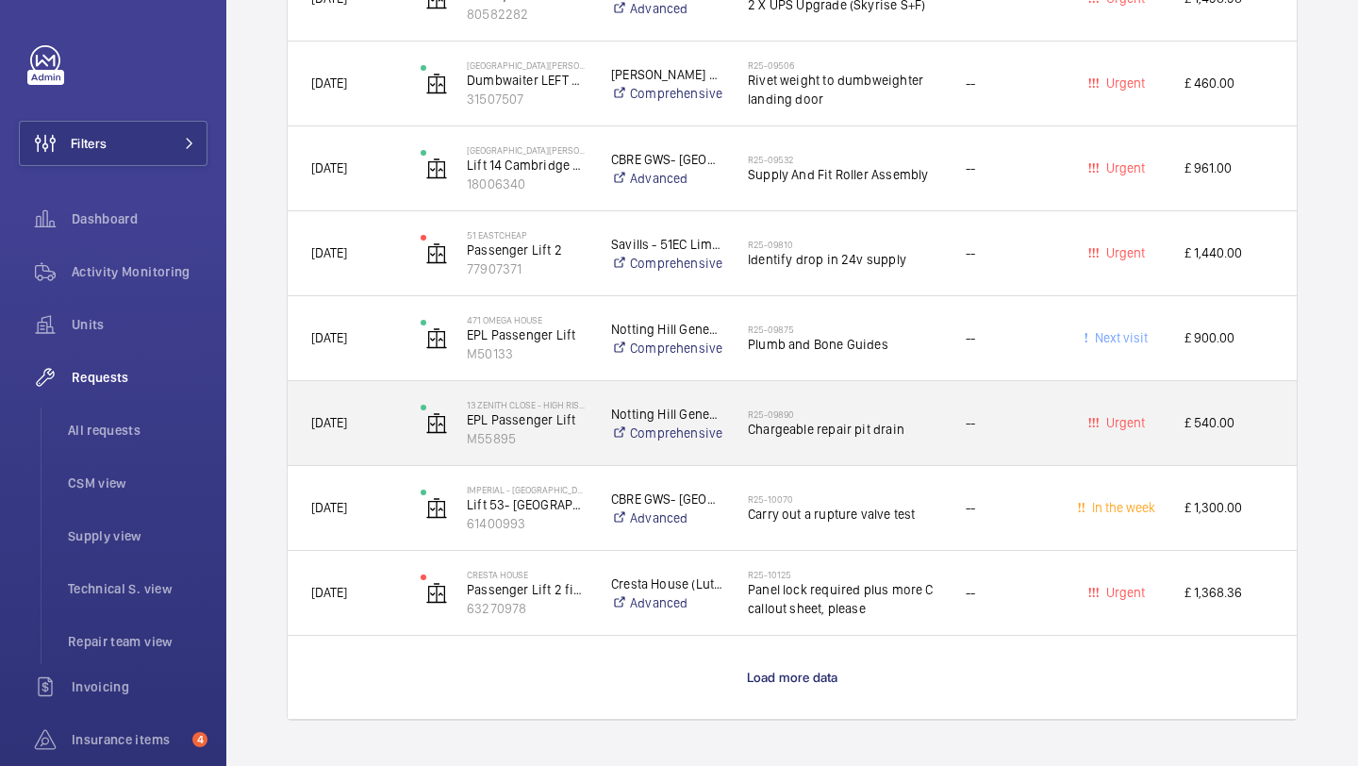
scroll to position [5362, 0]
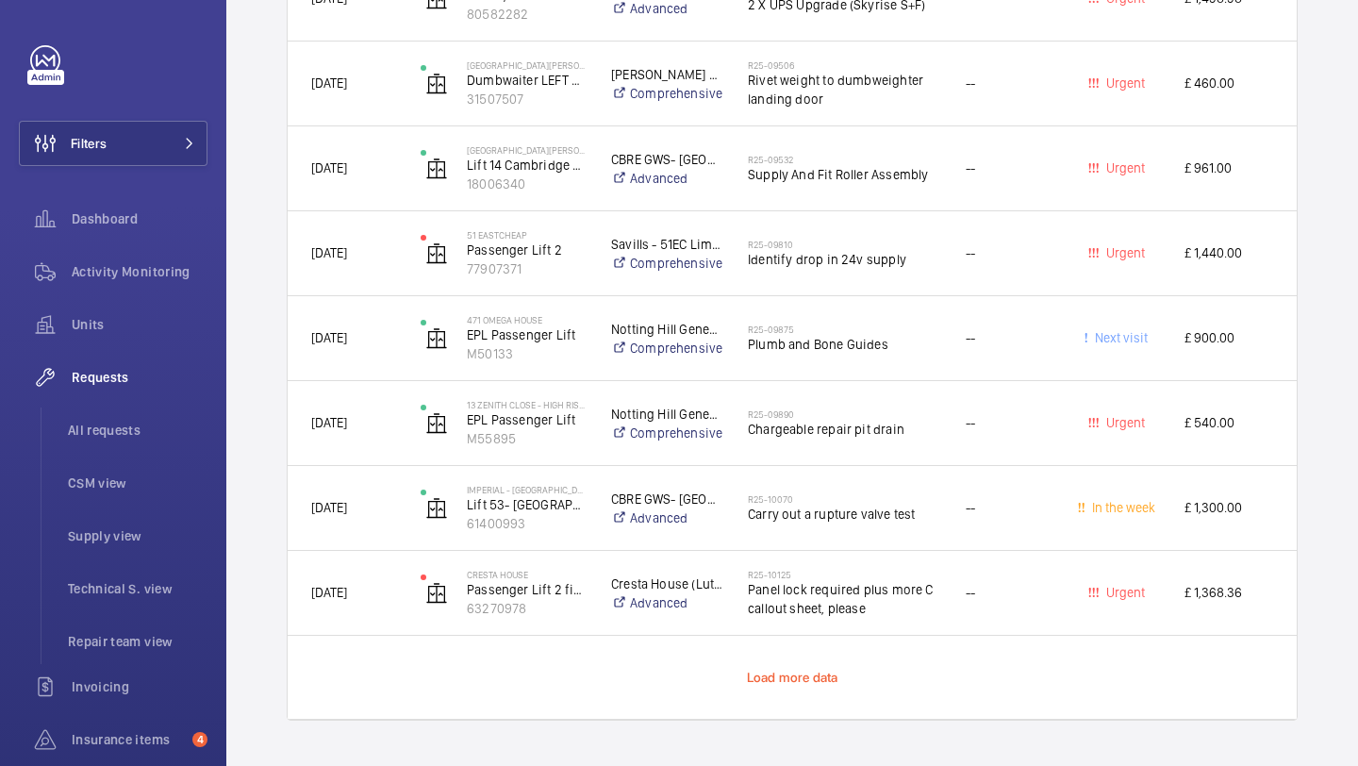
click at [784, 677] on span "Load more data" at bounding box center [792, 676] width 91 height 15
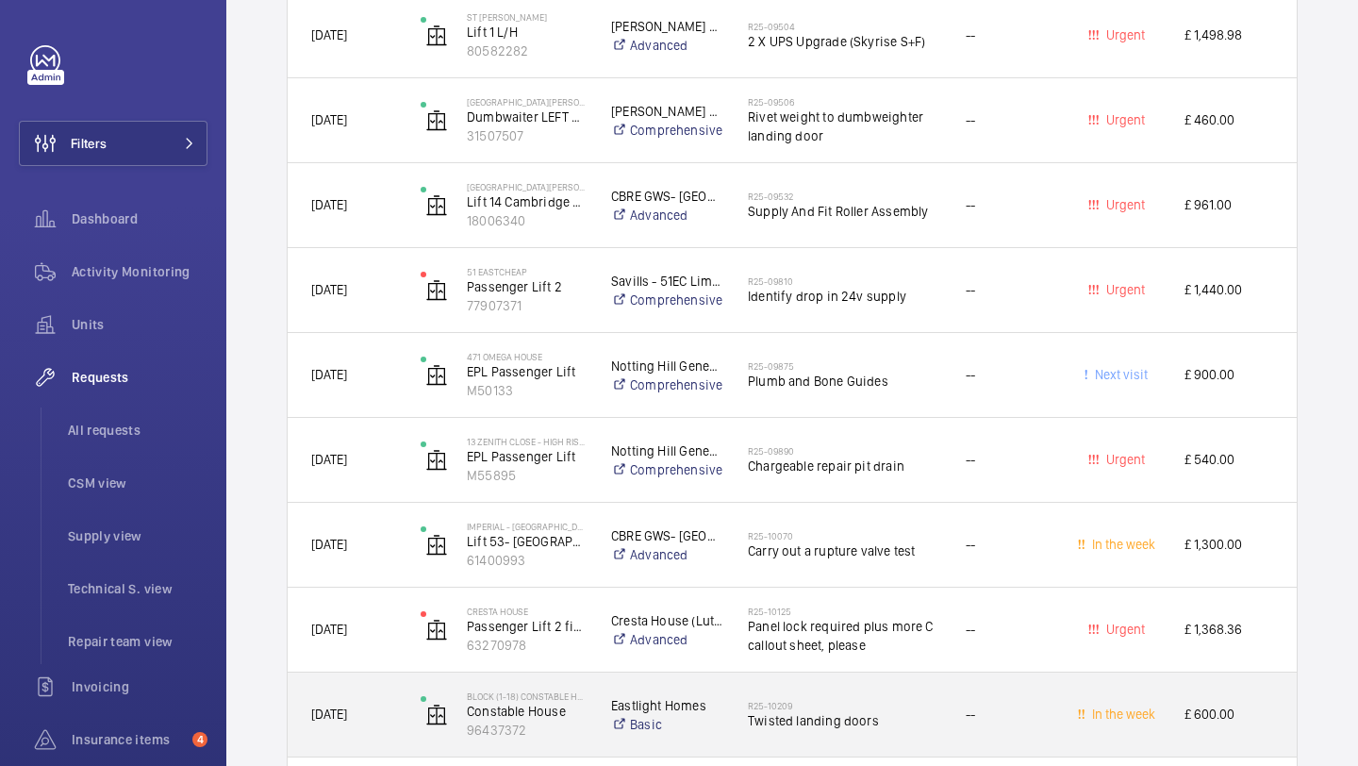
scroll to position [5447, 0]
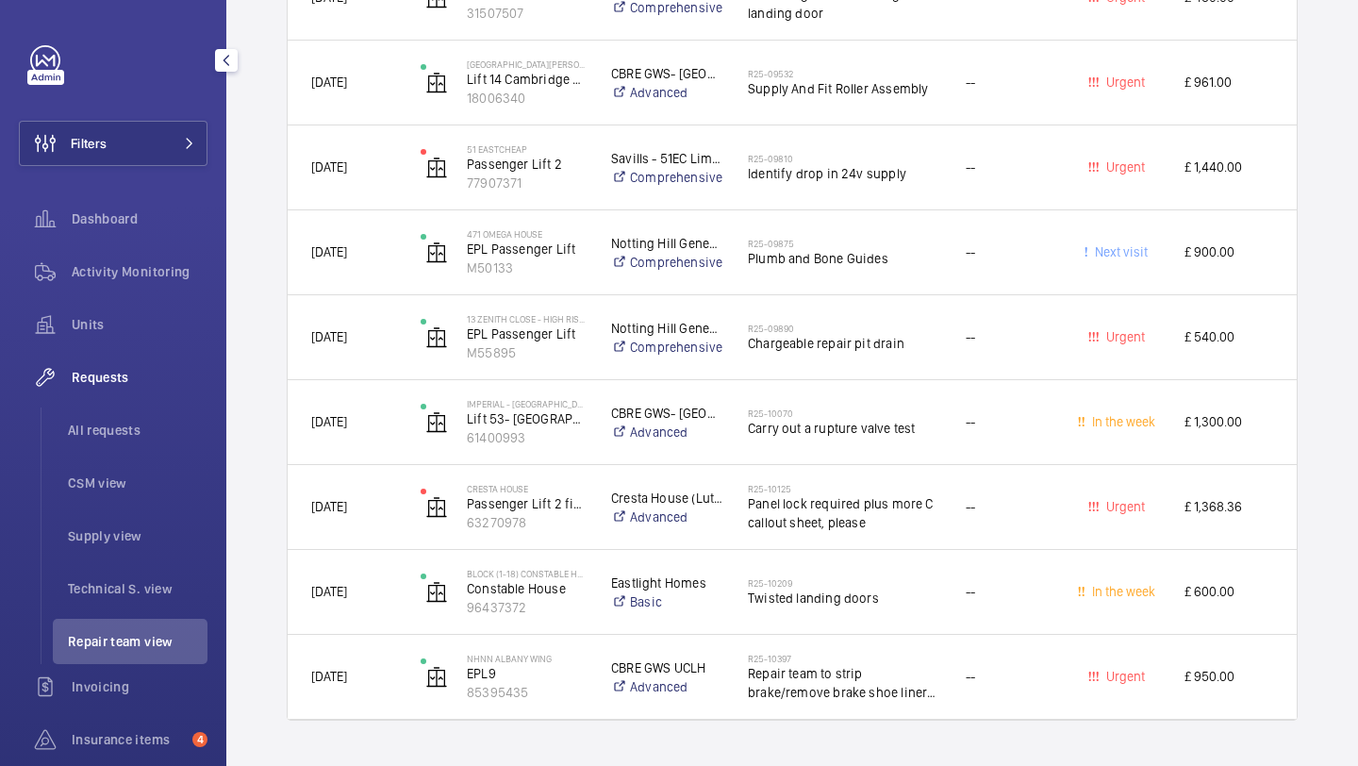
click at [92, 649] on span "Repair team view" at bounding box center [138, 641] width 140 height 19
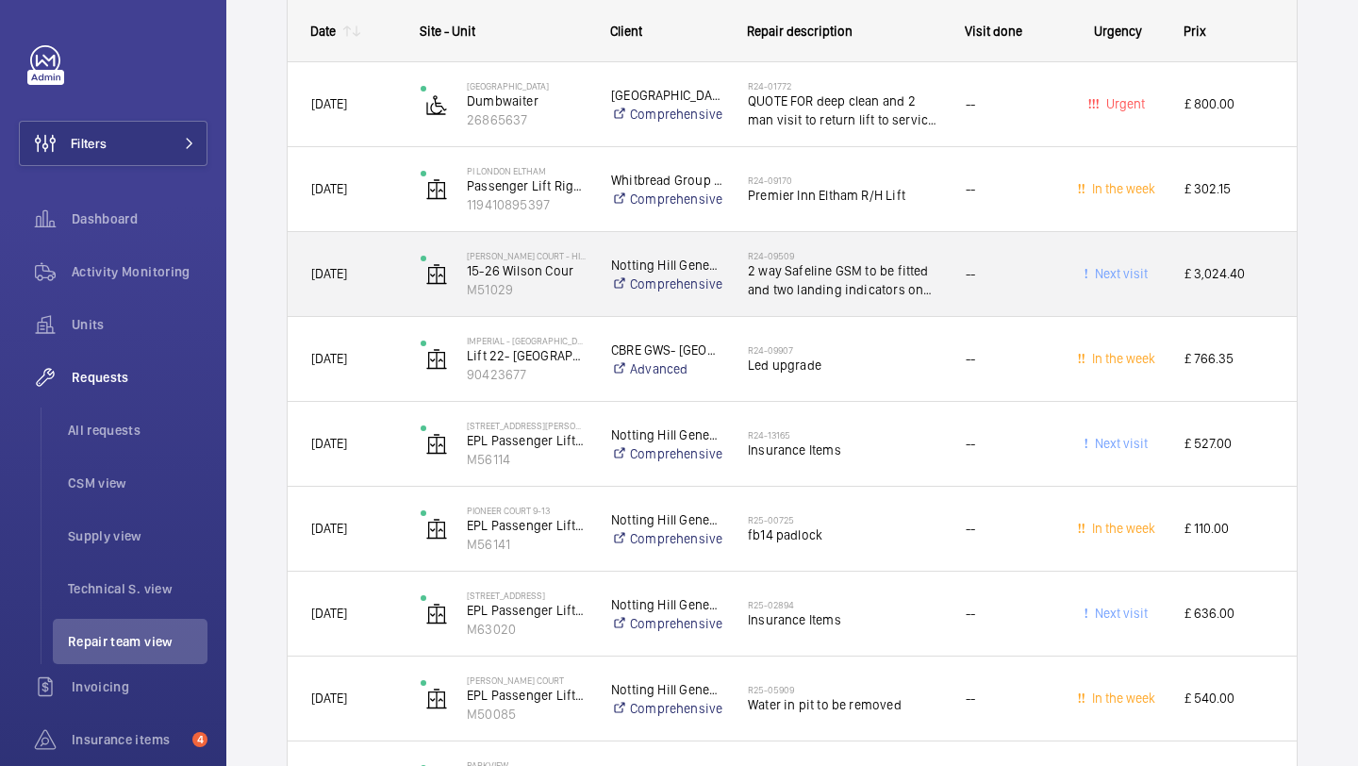
scroll to position [4237, 0]
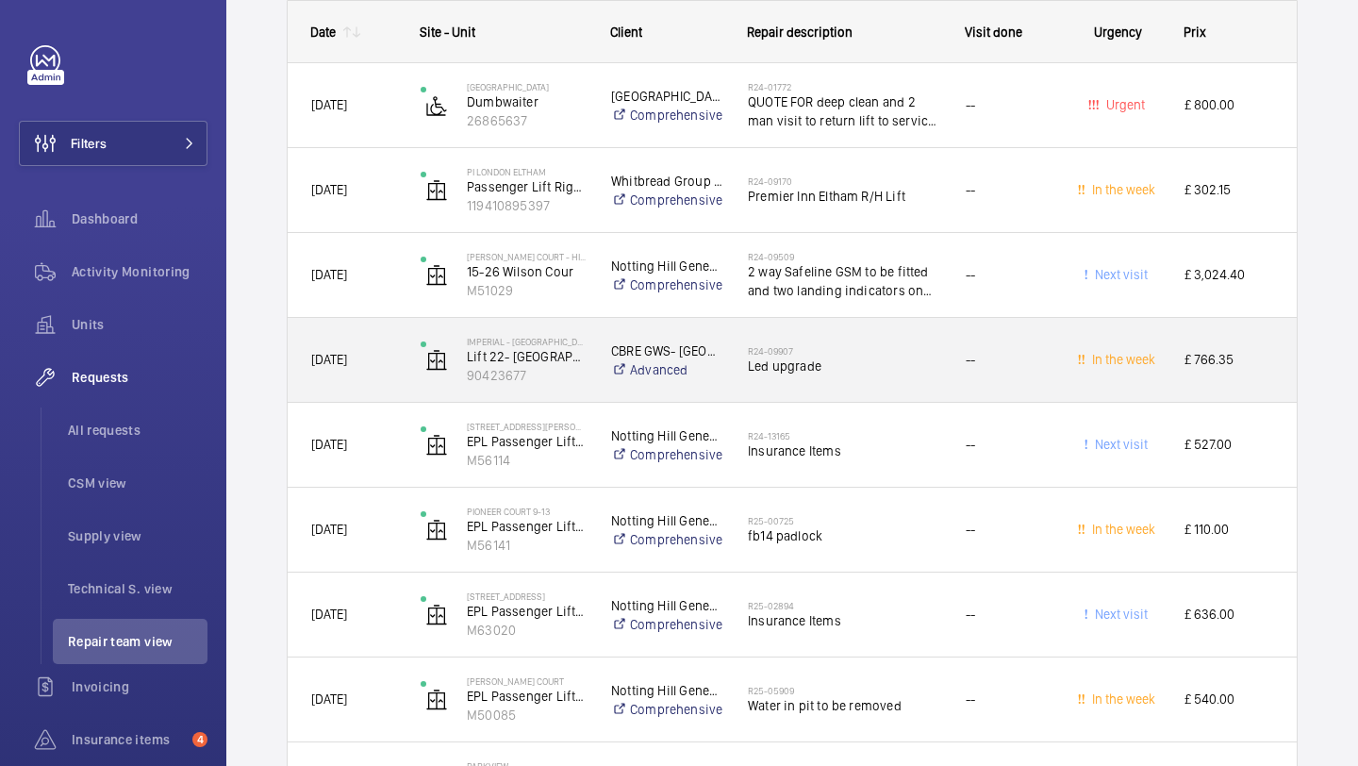
click at [789, 356] on span "Led upgrade" at bounding box center [844, 365] width 193 height 19
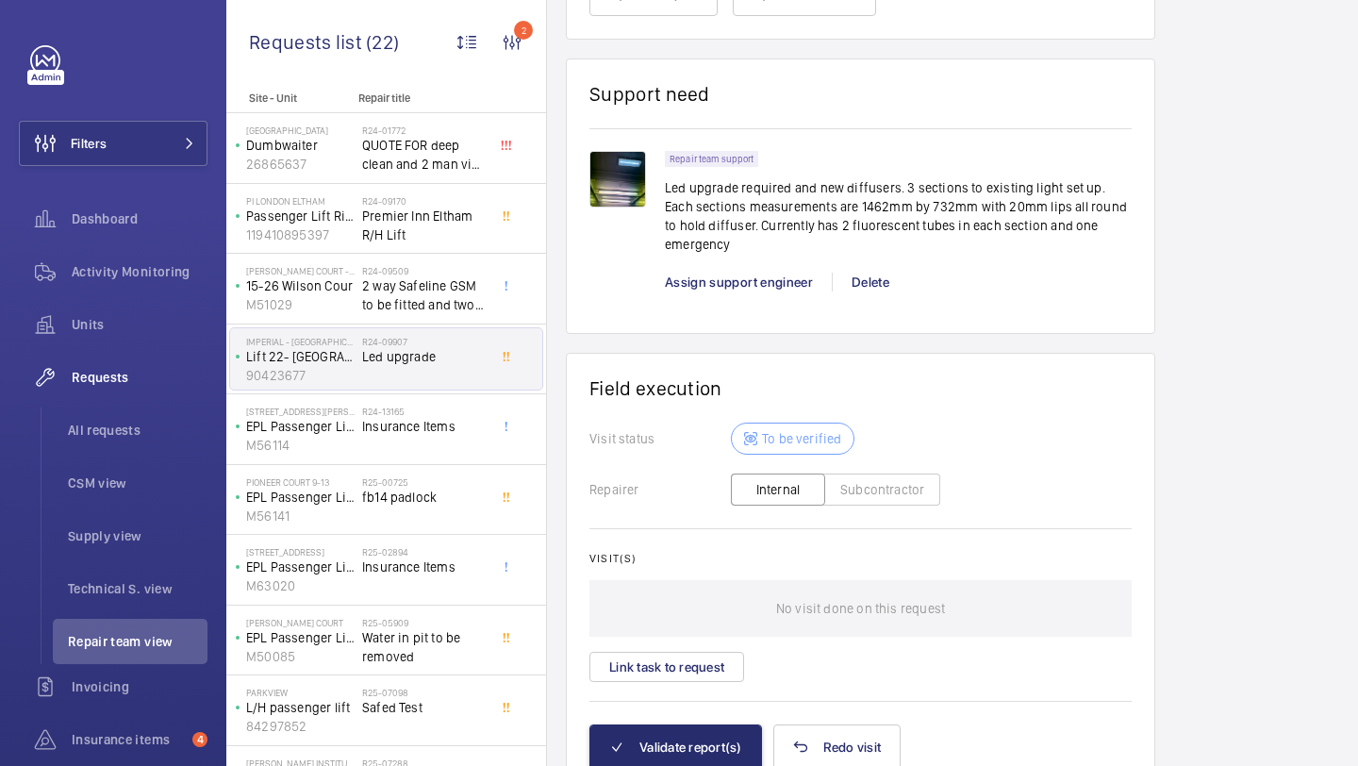
scroll to position [1472, 0]
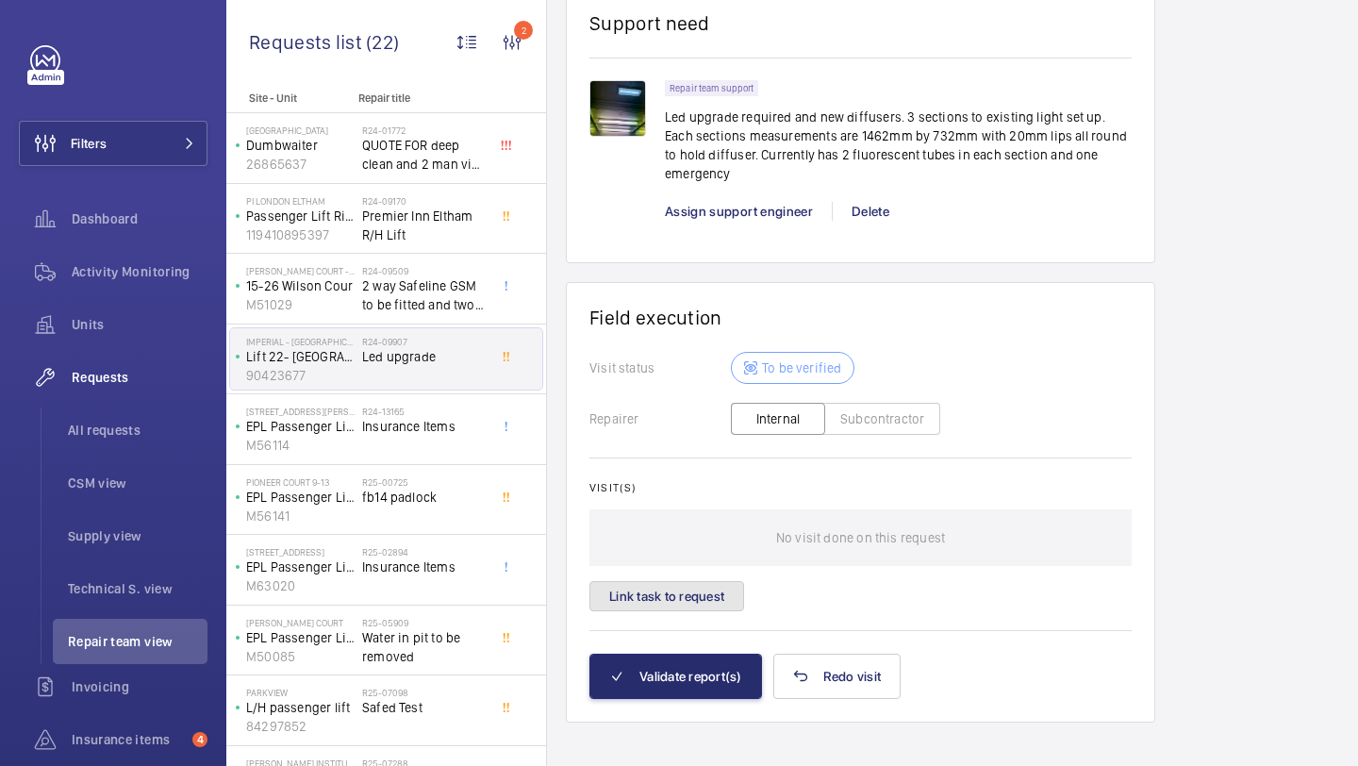
click at [719, 581] on button "Link task to request" at bounding box center [666, 596] width 155 height 30
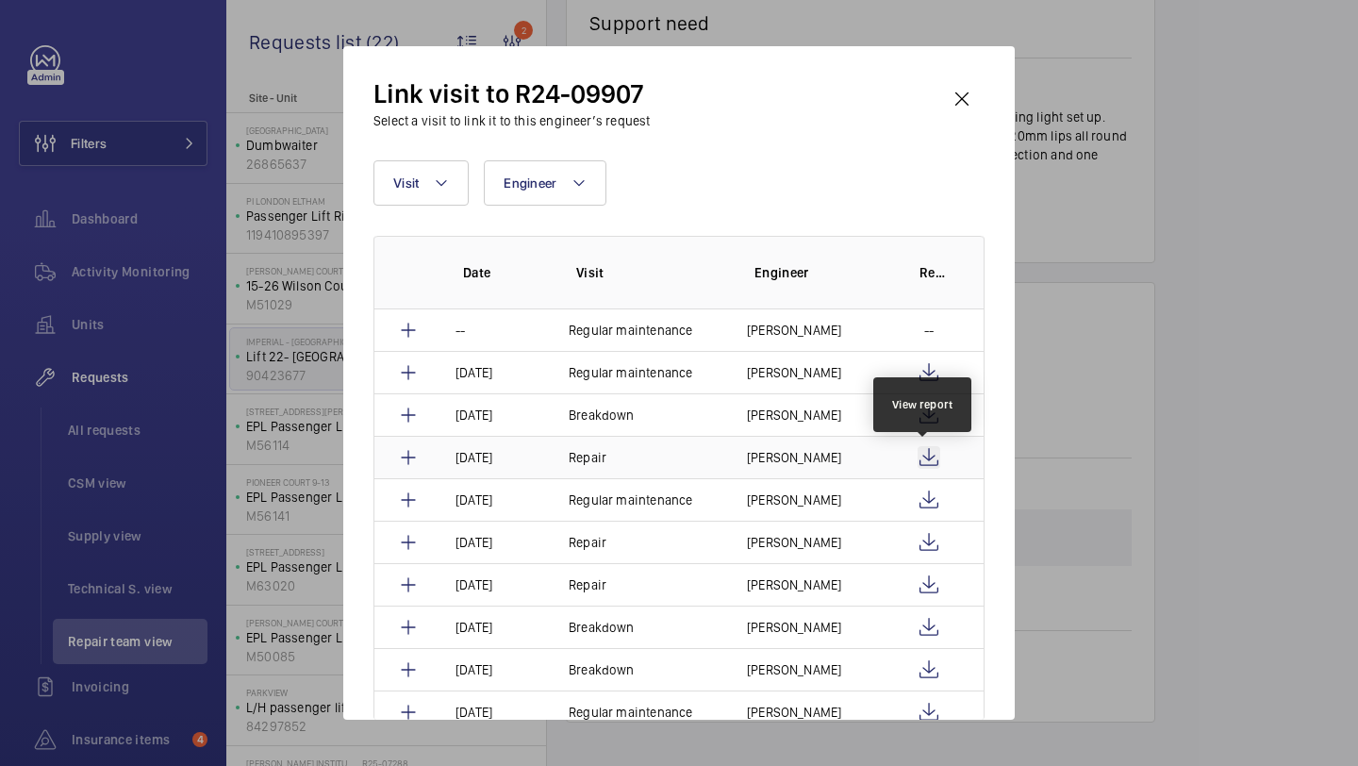
click at [929, 456] on wm-front-icon-button at bounding box center [928, 457] width 23 height 23
click at [1000, 102] on div "Link visit to R24-09907 Select a visit to link it to this engineer’s request Vi…" at bounding box center [678, 382] width 671 height 673
click at [972, 98] on wm-front-icon-button at bounding box center [961, 98] width 45 height 45
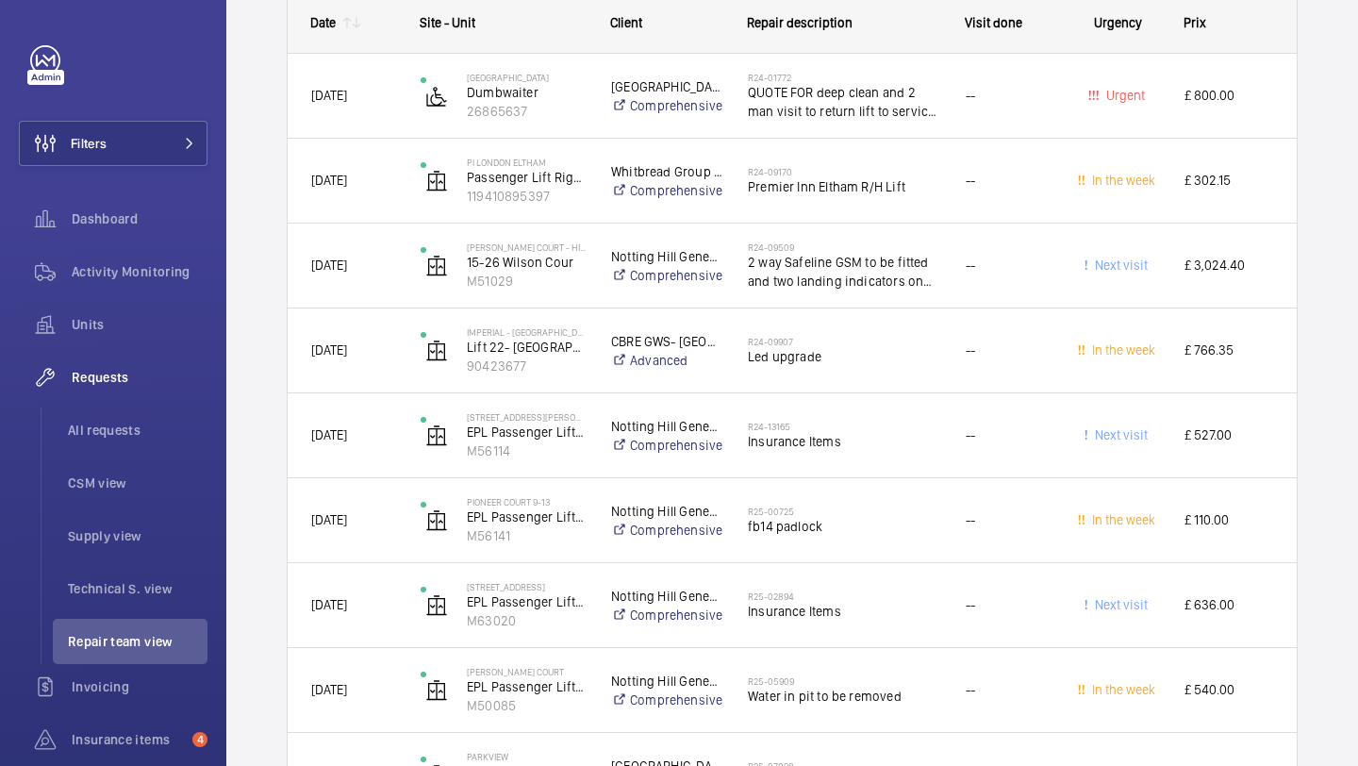
scroll to position [4292, 0]
